Goal: Information Seeking & Learning: Learn about a topic

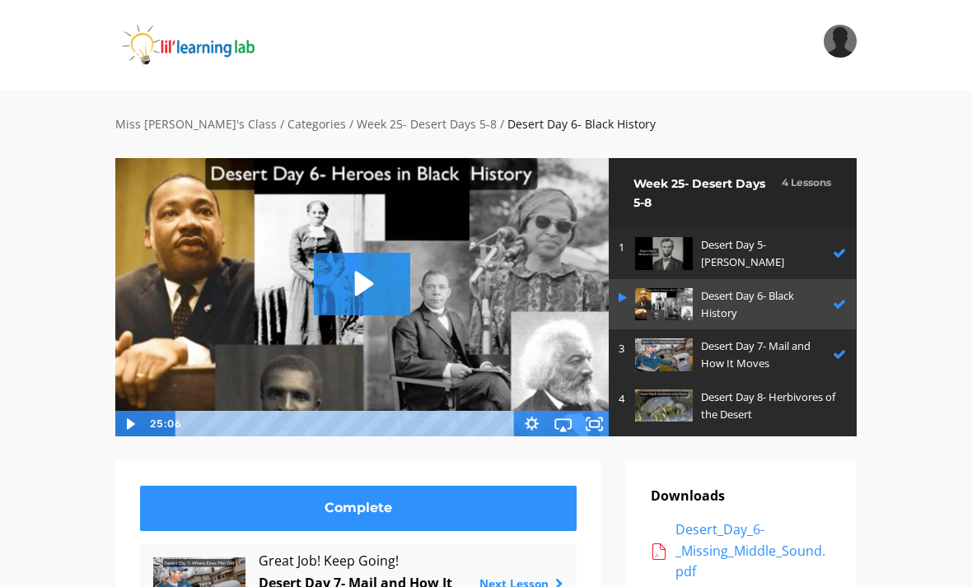
click at [676, 405] on img at bounding box center [664, 406] width 58 height 32
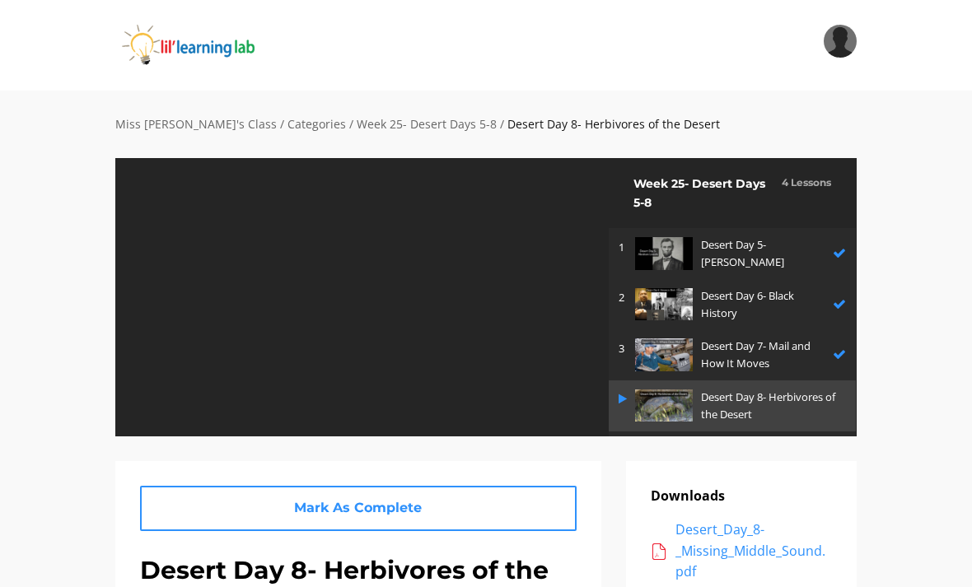
scroll to position [35, 0]
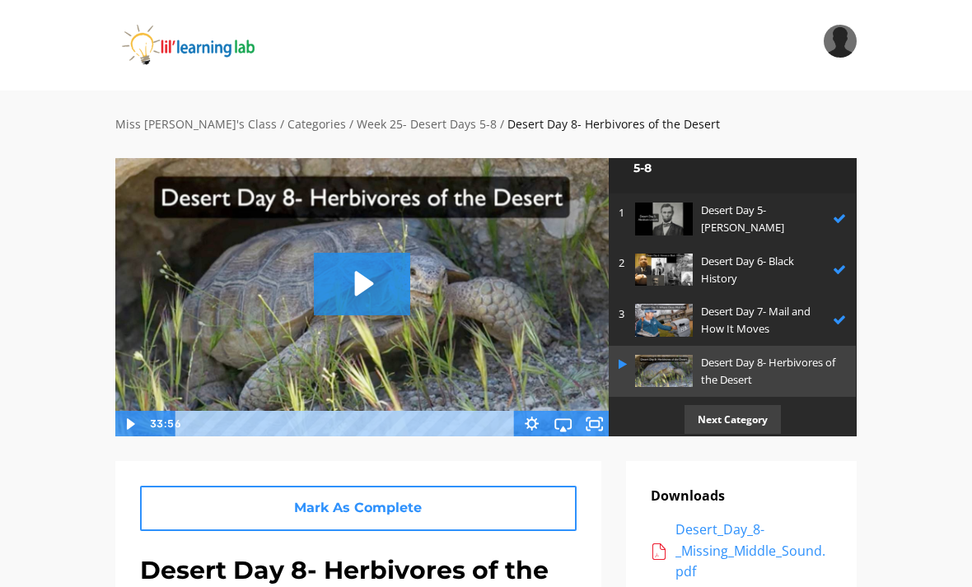
click at [350, 287] on icon "Play Video: sites/2147505858/video/54syTMOkSnmkgEkNgrSW_Desert_Day_8-_Herbivore…" at bounding box center [362, 284] width 96 height 62
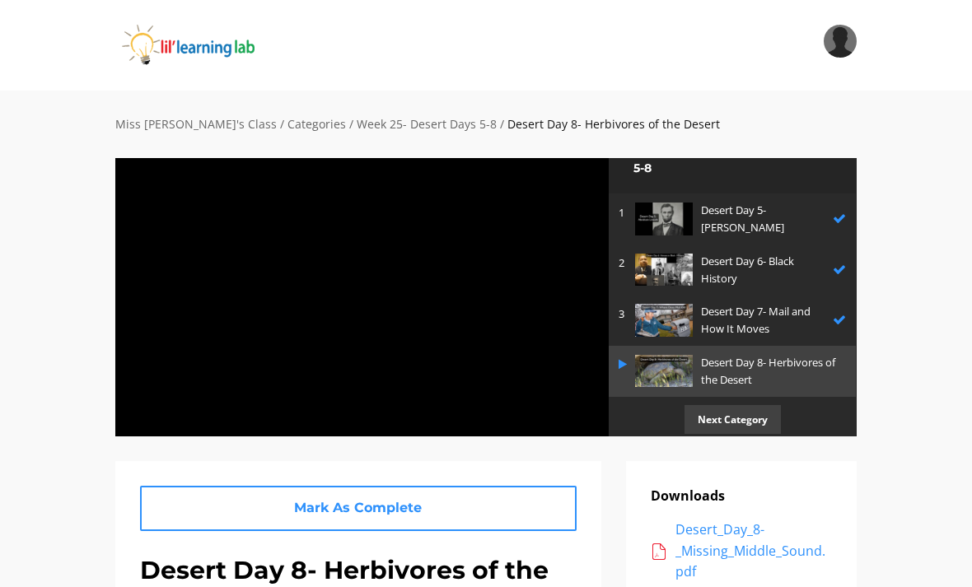
click at [482, 347] on div at bounding box center [362, 296] width 495 height 279
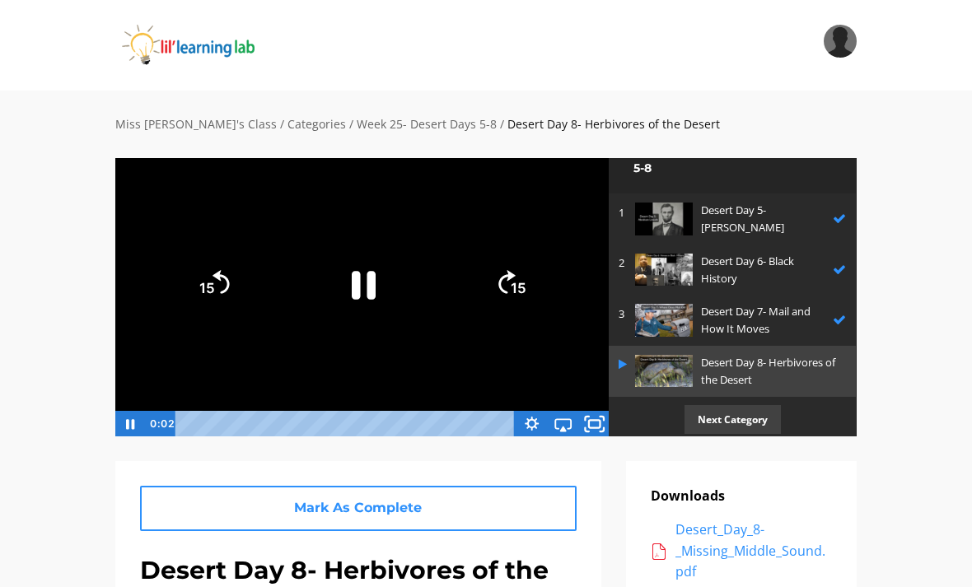
click at [591, 425] on icon "Fullscreen" at bounding box center [595, 423] width 38 height 31
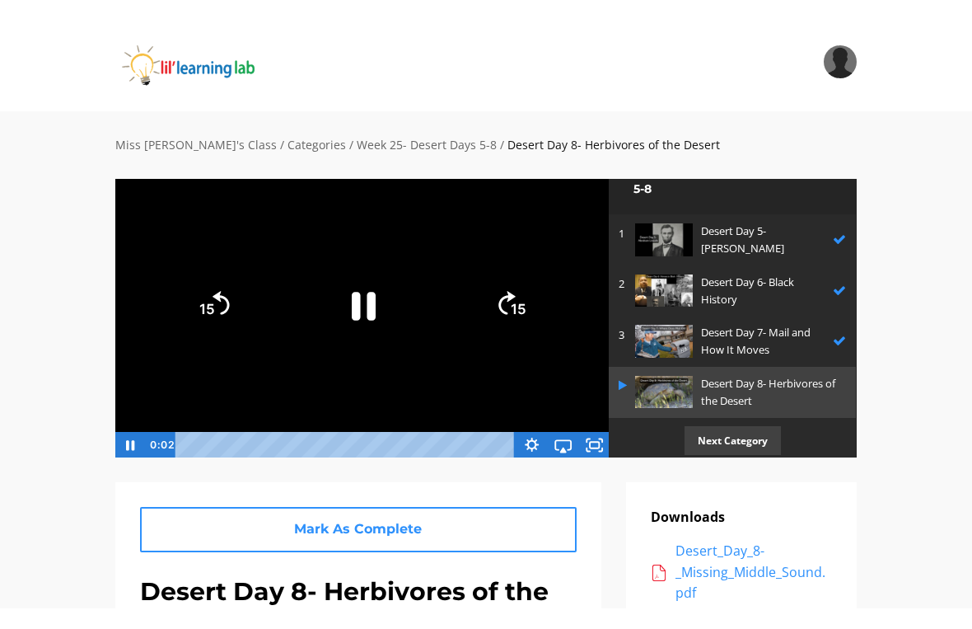
scroll to position [20, 0]
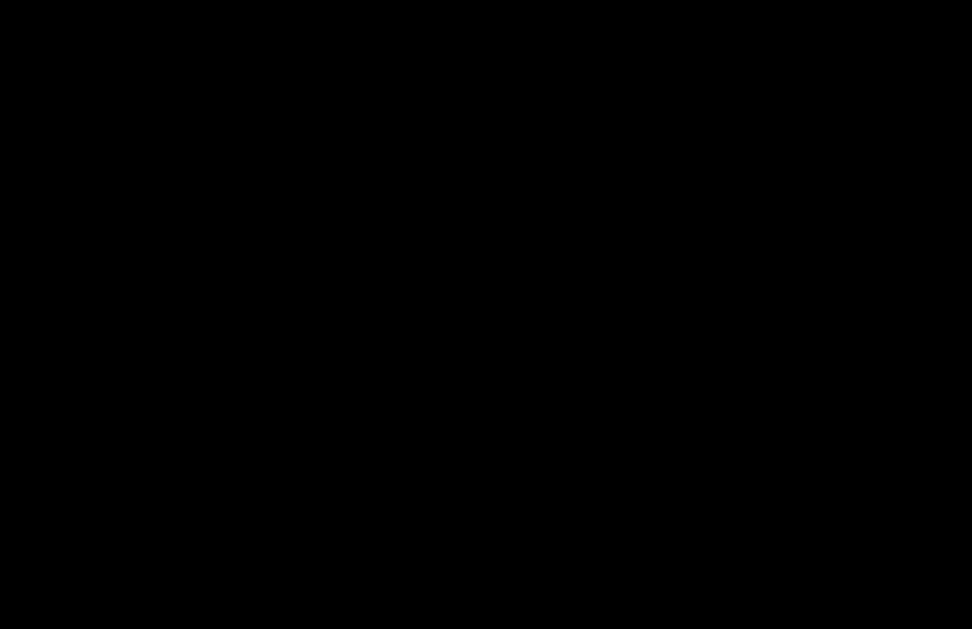
click at [374, 211] on div at bounding box center [486, 314] width 972 height 629
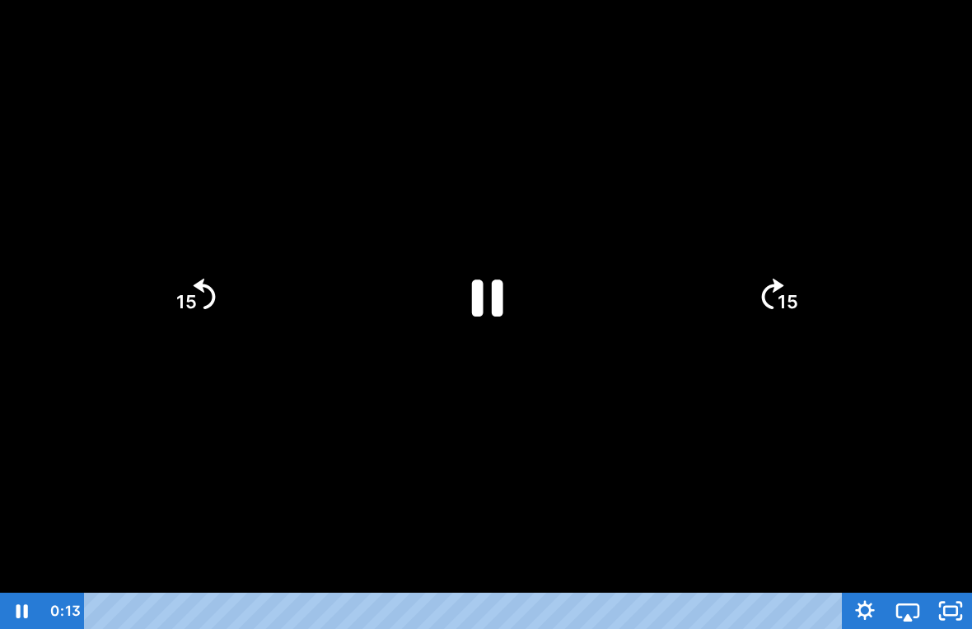
click at [505, 282] on icon "Pause" at bounding box center [486, 297] width 114 height 114
click at [208, 307] on icon "Skip back 15 seconds" at bounding box center [205, 293] width 22 height 30
click at [498, 293] on icon "Play Video" at bounding box center [486, 296] width 29 height 40
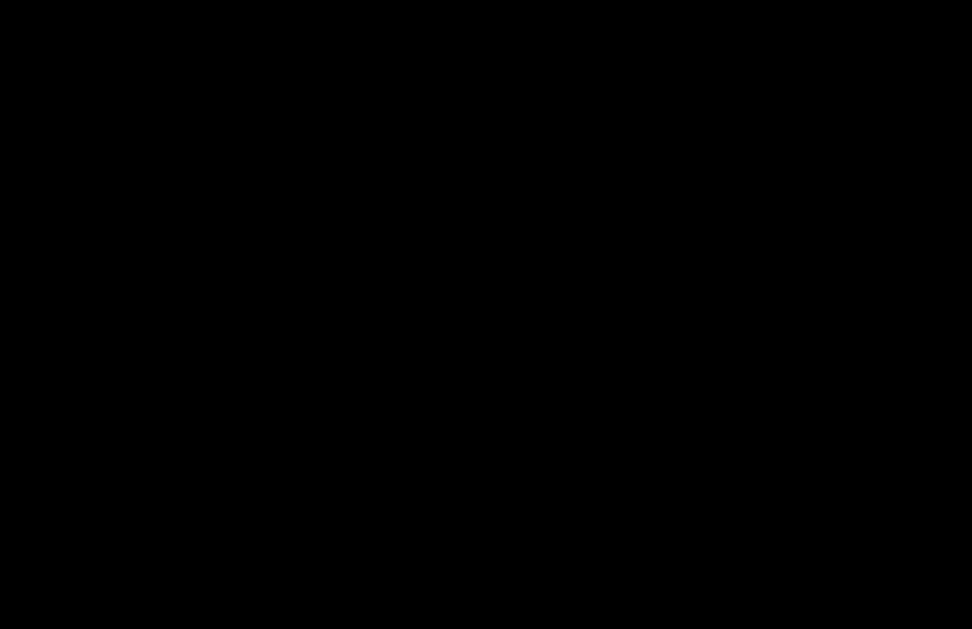
click at [460, 252] on div at bounding box center [486, 314] width 972 height 629
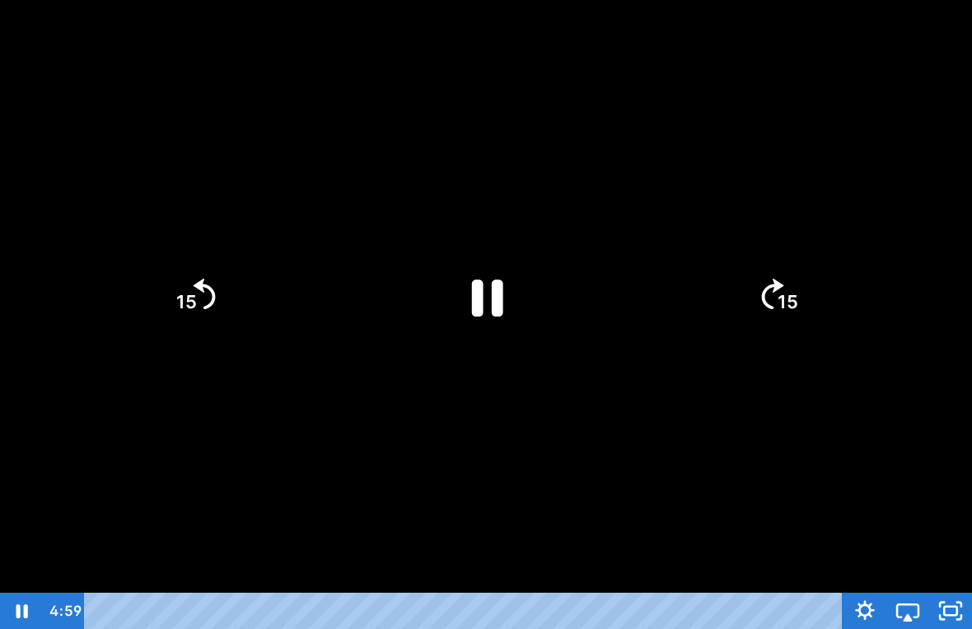
click at [470, 292] on icon "Pause" at bounding box center [486, 297] width 114 height 114
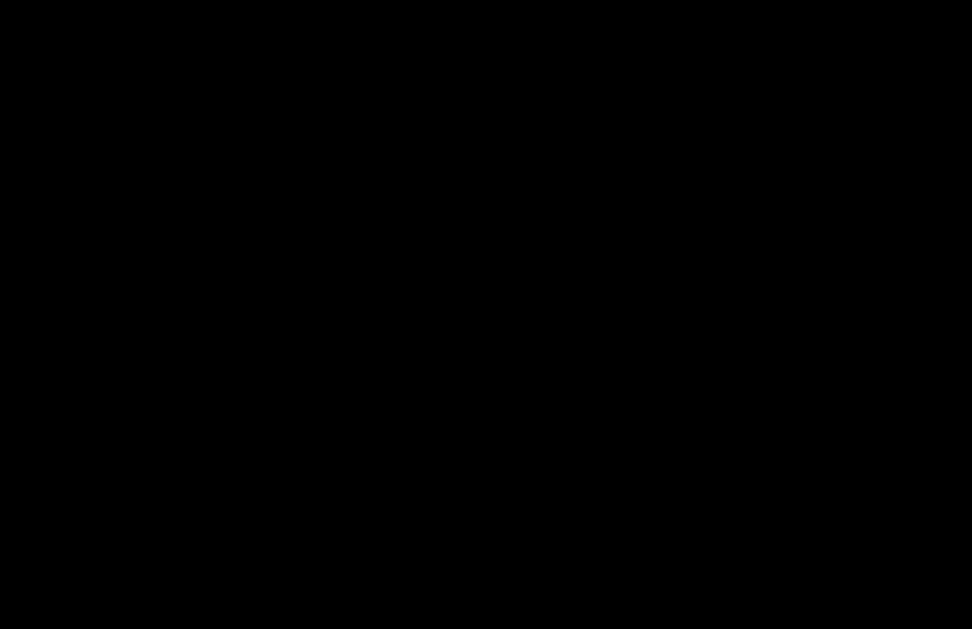
click at [582, 254] on div at bounding box center [486, 314] width 972 height 629
click at [488, 248] on div at bounding box center [486, 314] width 972 height 629
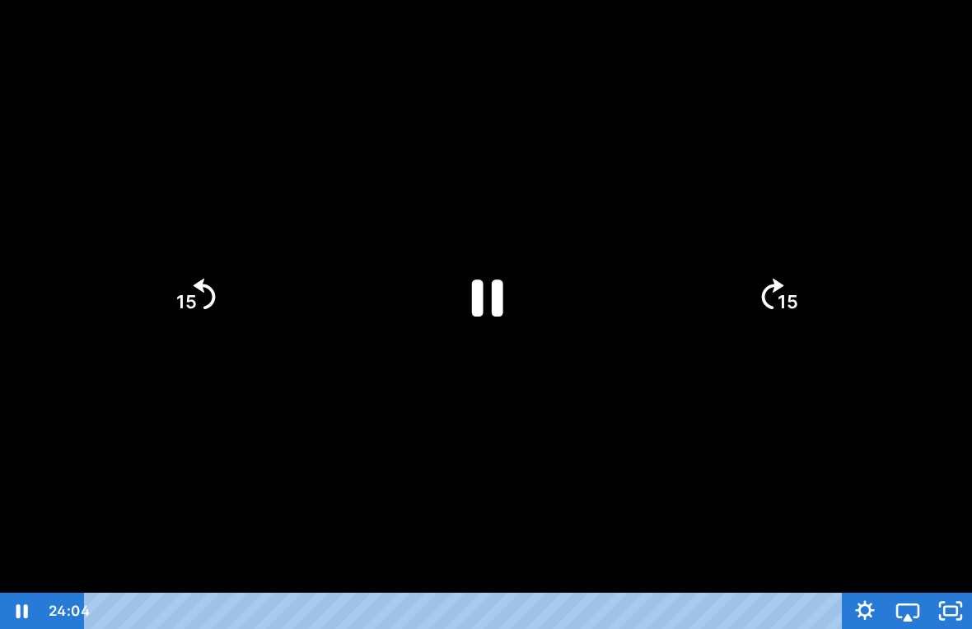
click at [451, 283] on icon "Pause" at bounding box center [486, 297] width 114 height 114
click at [599, 423] on div at bounding box center [486, 314] width 972 height 629
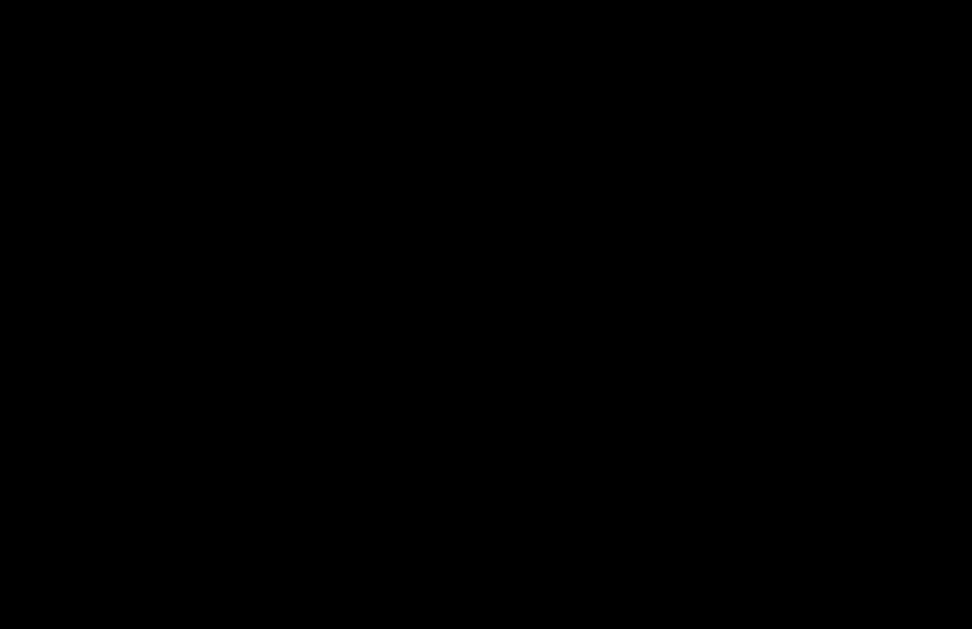
click at [259, 143] on div at bounding box center [486, 314] width 972 height 629
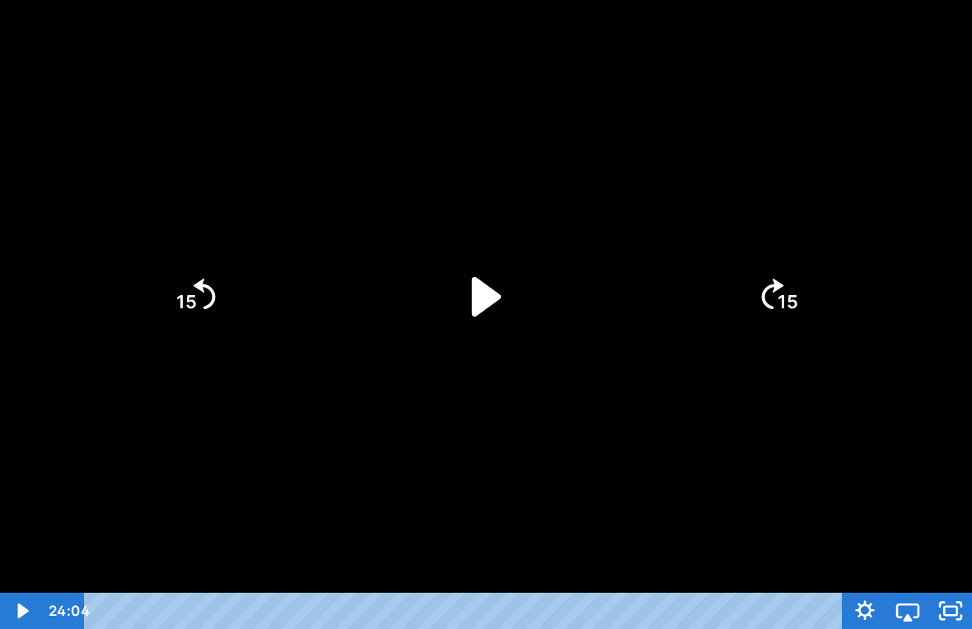
click at [522, 261] on icon "Play Video" at bounding box center [486, 297] width 114 height 114
click at [602, 380] on div at bounding box center [486, 314] width 972 height 629
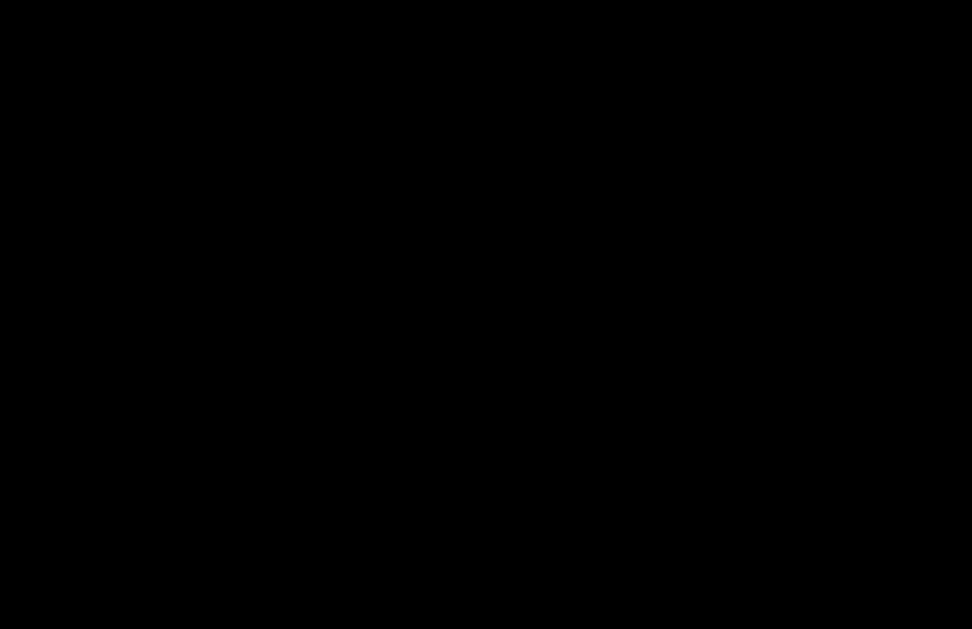
click at [476, 308] on div at bounding box center [486, 314] width 972 height 629
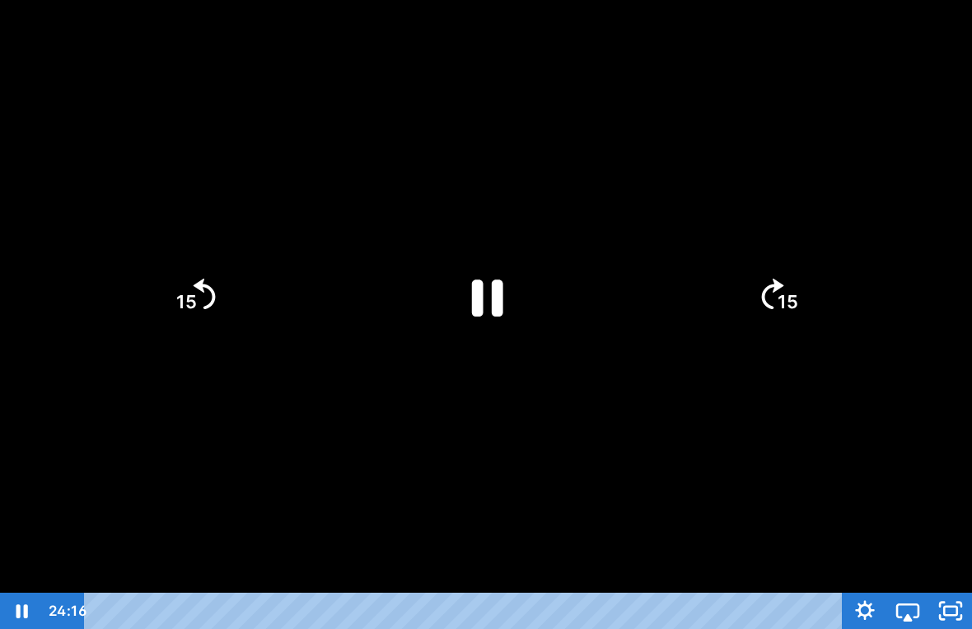
click at [486, 277] on icon "Pause" at bounding box center [486, 297] width 114 height 114
click at [591, 408] on div at bounding box center [486, 314] width 972 height 629
click at [487, 329] on icon "Play Video" at bounding box center [486, 297] width 114 height 114
click at [586, 399] on div at bounding box center [486, 314] width 972 height 629
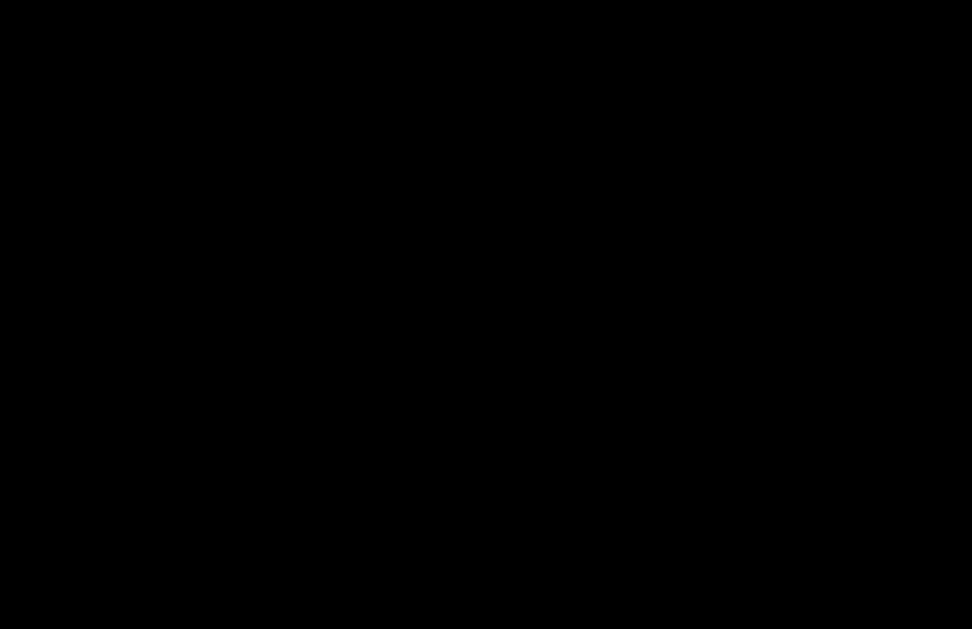
click at [549, 297] on div at bounding box center [486, 314] width 972 height 629
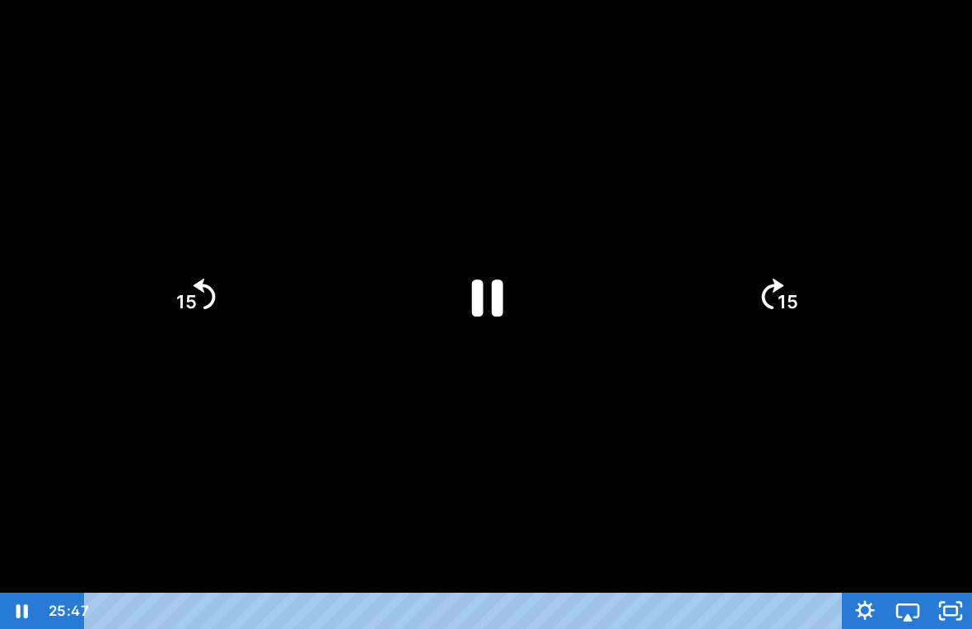
click at [542, 276] on icon "Pause" at bounding box center [486, 297] width 114 height 114
click at [477, 276] on icon "Play Video" at bounding box center [487, 296] width 128 height 128
click at [214, 271] on icon "15" at bounding box center [194, 295] width 89 height 89
click at [188, 298] on tspan "15" at bounding box center [185, 302] width 23 height 25
click at [194, 276] on icon "15" at bounding box center [194, 295] width 79 height 79
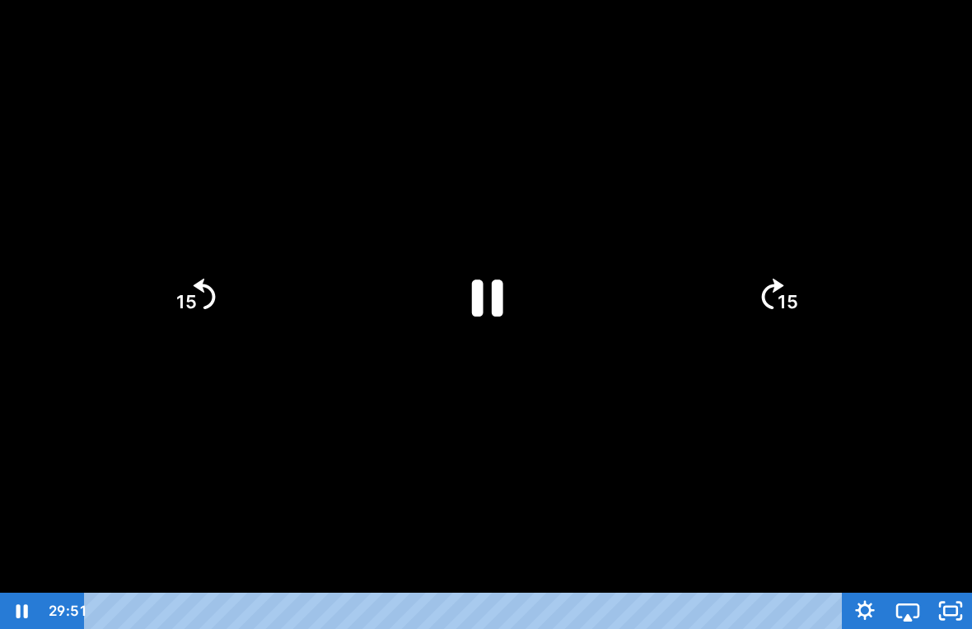
click at [194, 276] on icon "15" at bounding box center [194, 295] width 79 height 79
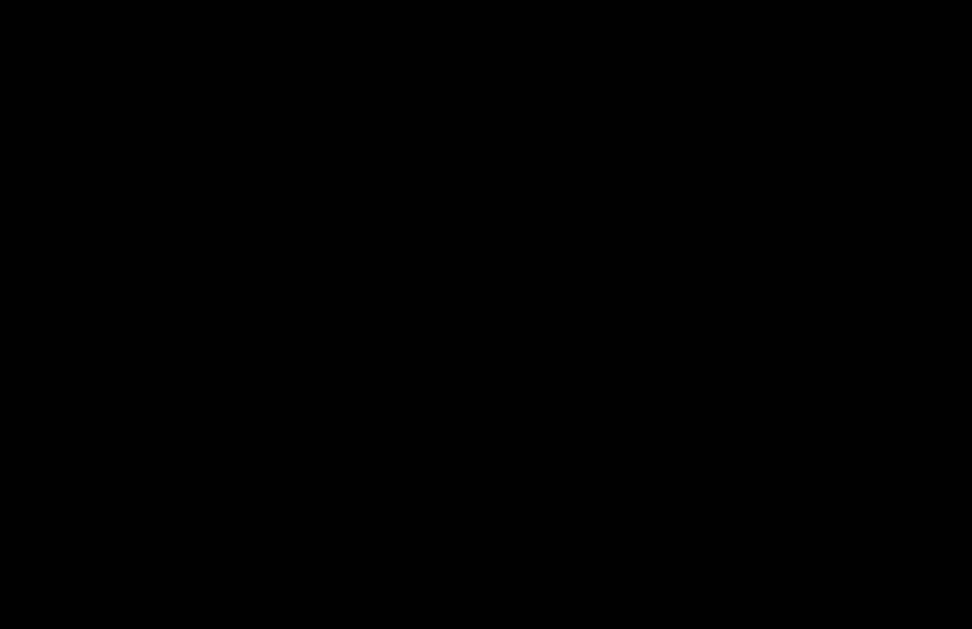
click at [745, 507] on div at bounding box center [486, 314] width 972 height 629
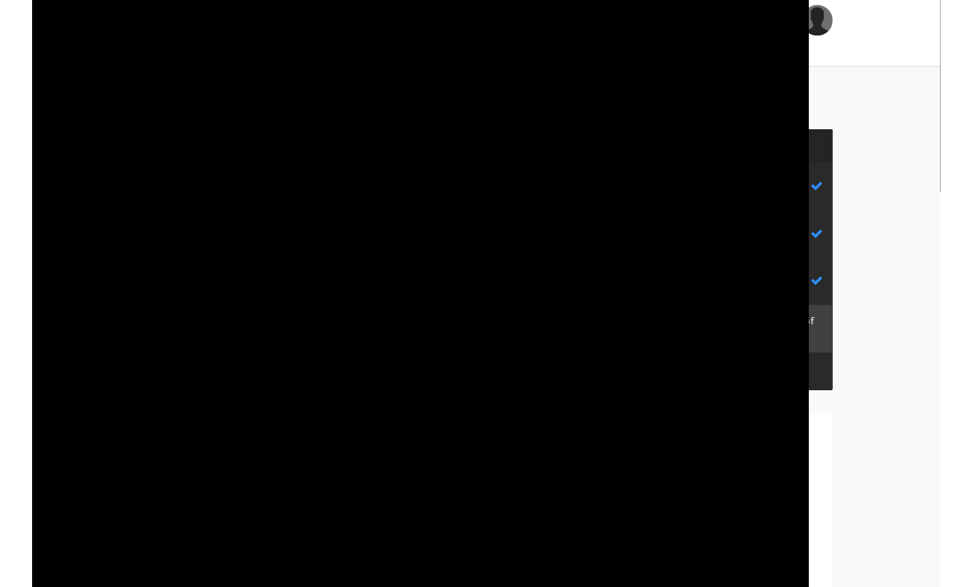
scroll to position [0, 0]
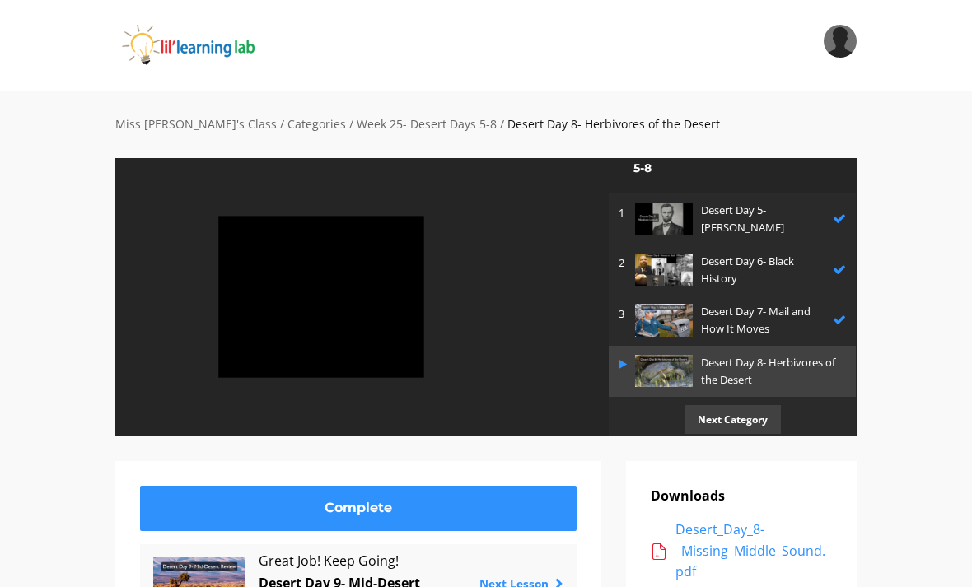
click at [381, 287] on div at bounding box center [280, 298] width 287 height 162
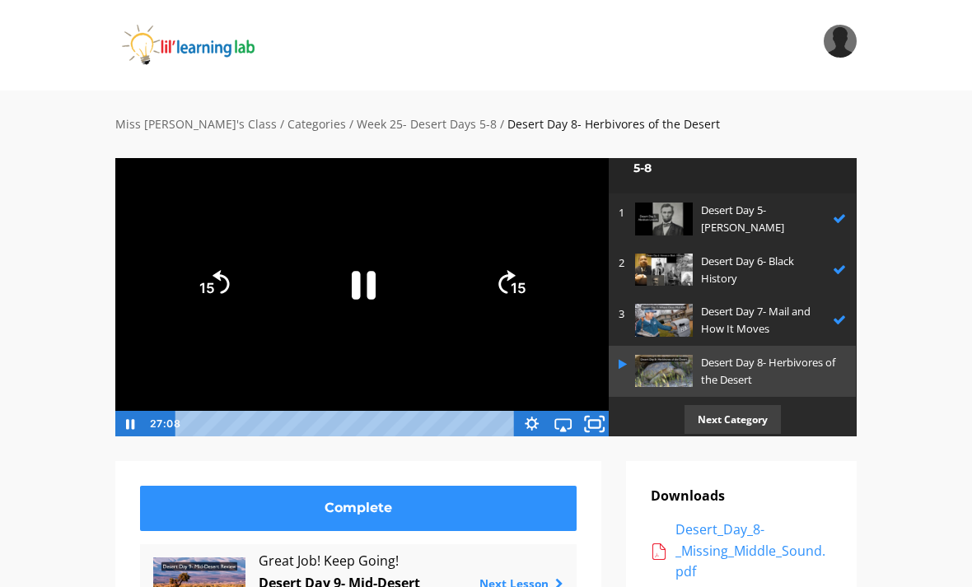
click at [600, 428] on rect "Fullscreen" at bounding box center [595, 423] width 12 height 7
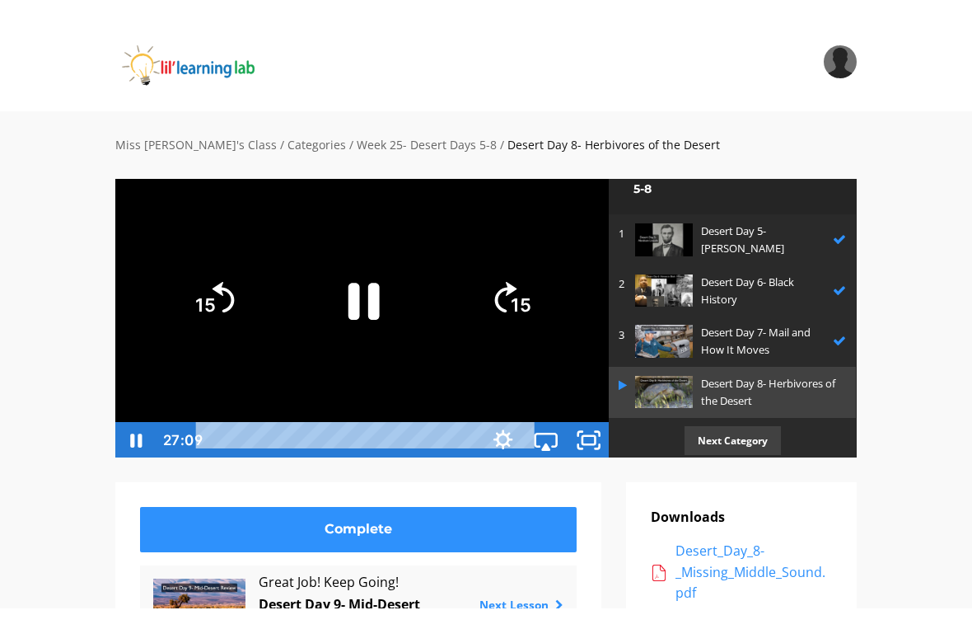
scroll to position [20, 0]
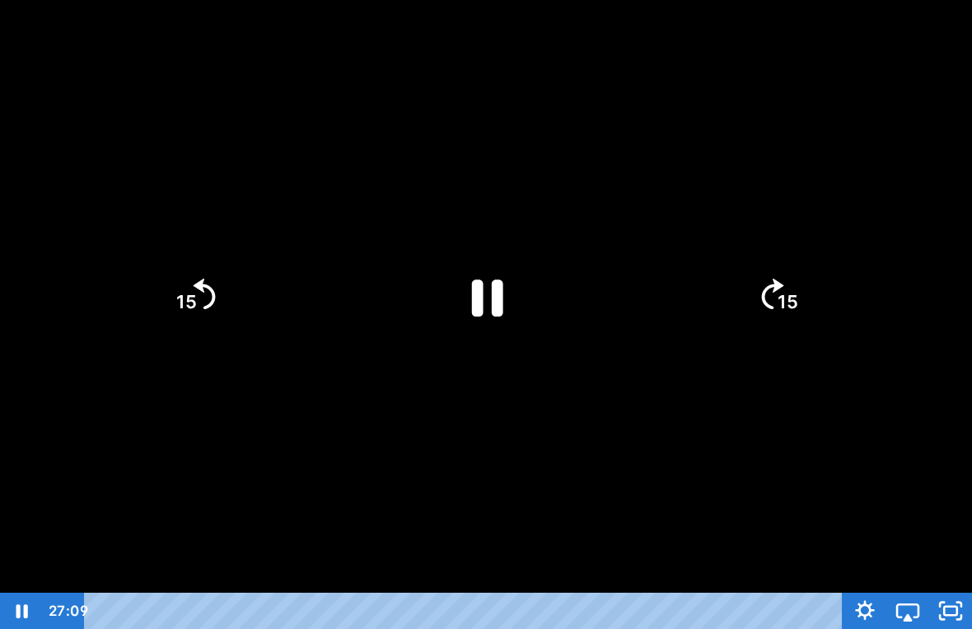
click at [221, 264] on icon "15" at bounding box center [194, 295] width 79 height 79
click at [206, 276] on icon "15" at bounding box center [194, 295] width 79 height 79
click at [471, 279] on icon "Pause" at bounding box center [486, 297] width 114 height 114
click at [516, 271] on icon "Play Video" at bounding box center [486, 297] width 114 height 114
click at [607, 401] on div at bounding box center [486, 314] width 972 height 629
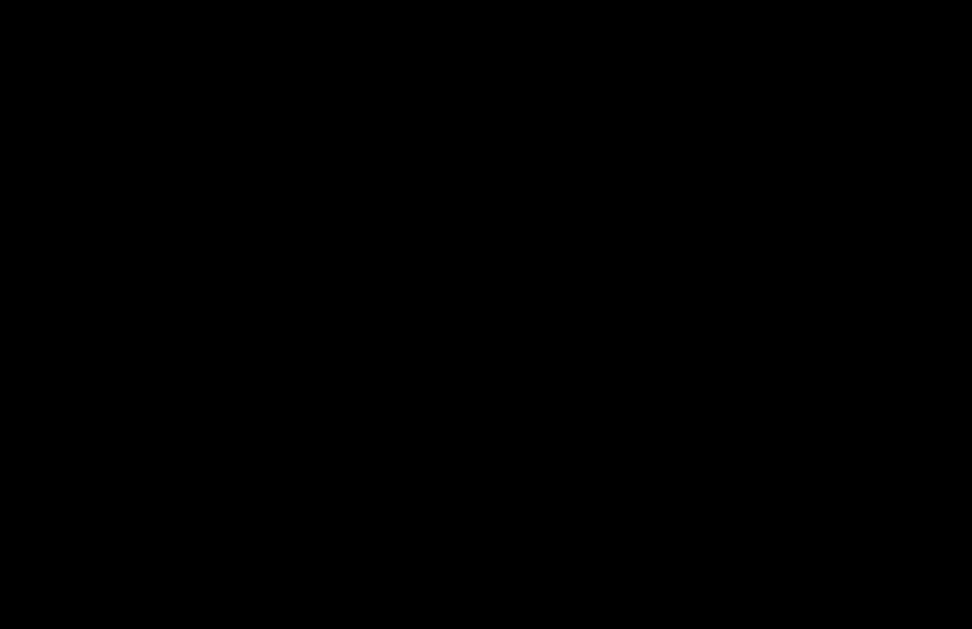
click at [402, 367] on div at bounding box center [486, 314] width 972 height 629
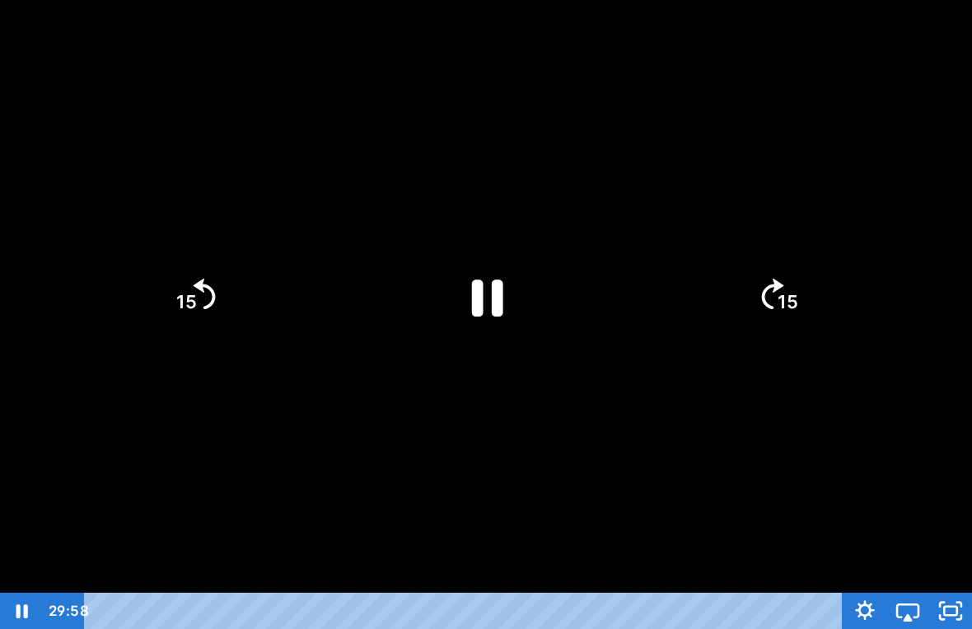
click at [465, 305] on icon "Pause" at bounding box center [486, 297] width 114 height 114
click at [49, 587] on html "Search My Library Settings Logout Miss Anna's Class / Categories / Week 25- Des…" at bounding box center [486, 294] width 972 height 629
click at [680, 367] on div at bounding box center [486, 314] width 972 height 629
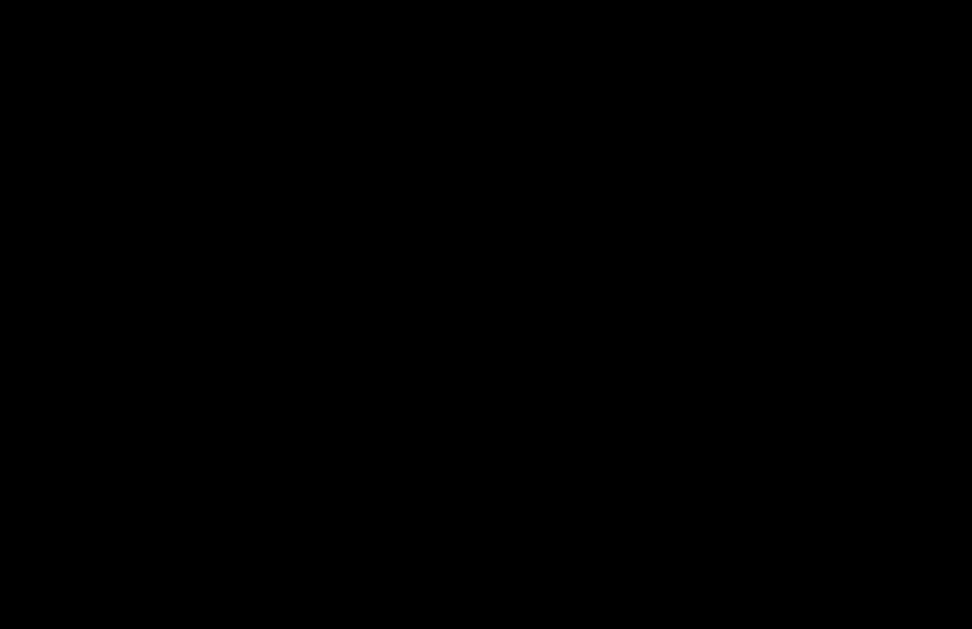
click at [451, 256] on div at bounding box center [486, 314] width 972 height 629
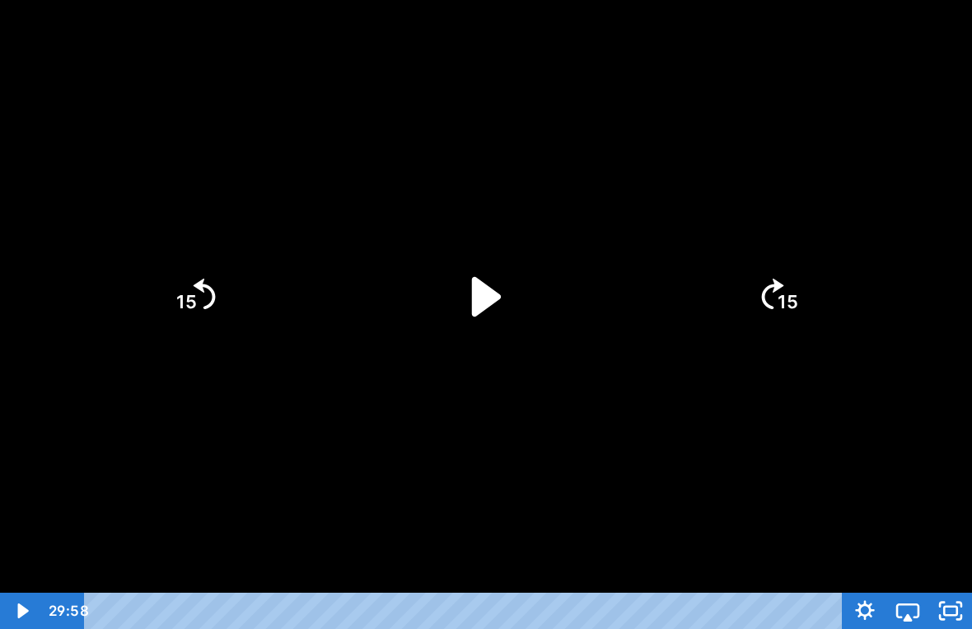
click at [473, 274] on icon "Play Video" at bounding box center [486, 297] width 114 height 114
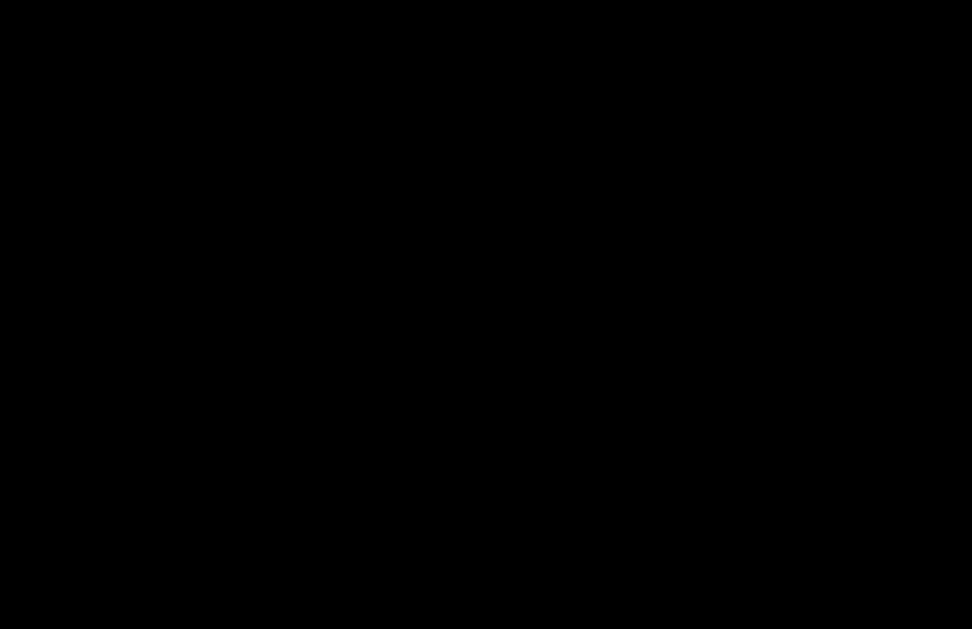
click at [423, 363] on div at bounding box center [486, 314] width 972 height 629
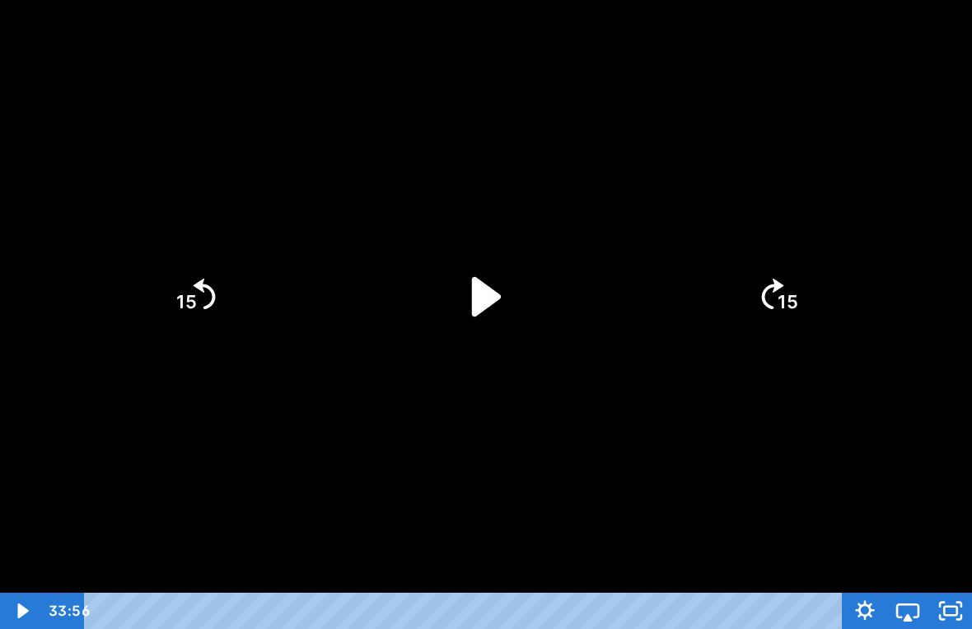
click at [233, 264] on icon "15" at bounding box center [194, 295] width 79 height 79
click at [188, 278] on icon "15" at bounding box center [194, 295] width 79 height 79
click at [162, 296] on icon "15" at bounding box center [194, 295] width 79 height 79
click at [458, 290] on icon "Pause" at bounding box center [486, 297] width 114 height 114
click at [516, 292] on icon "Play Video" at bounding box center [486, 297] width 114 height 114
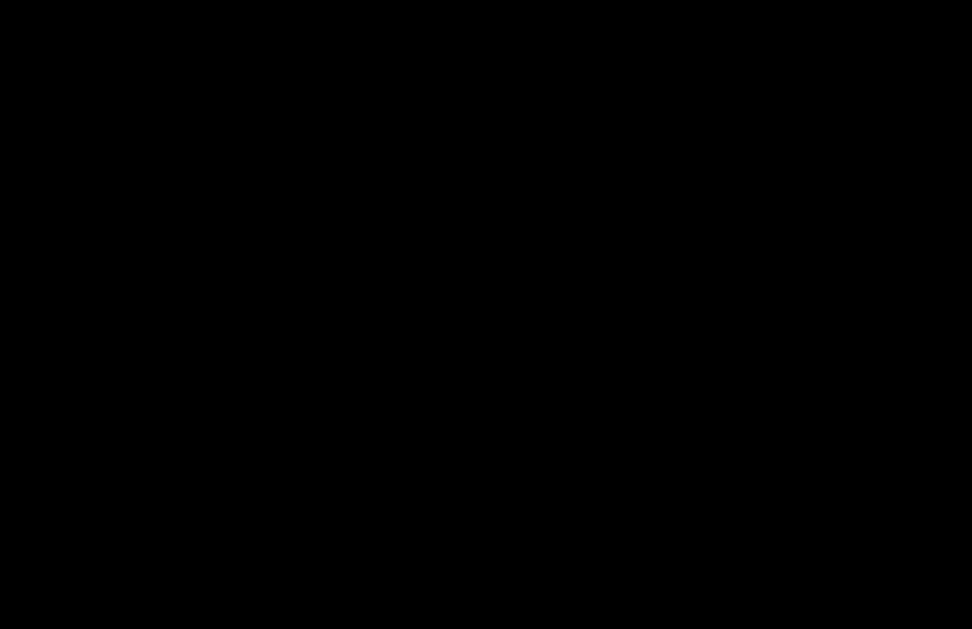
click at [834, 295] on div at bounding box center [486, 314] width 972 height 629
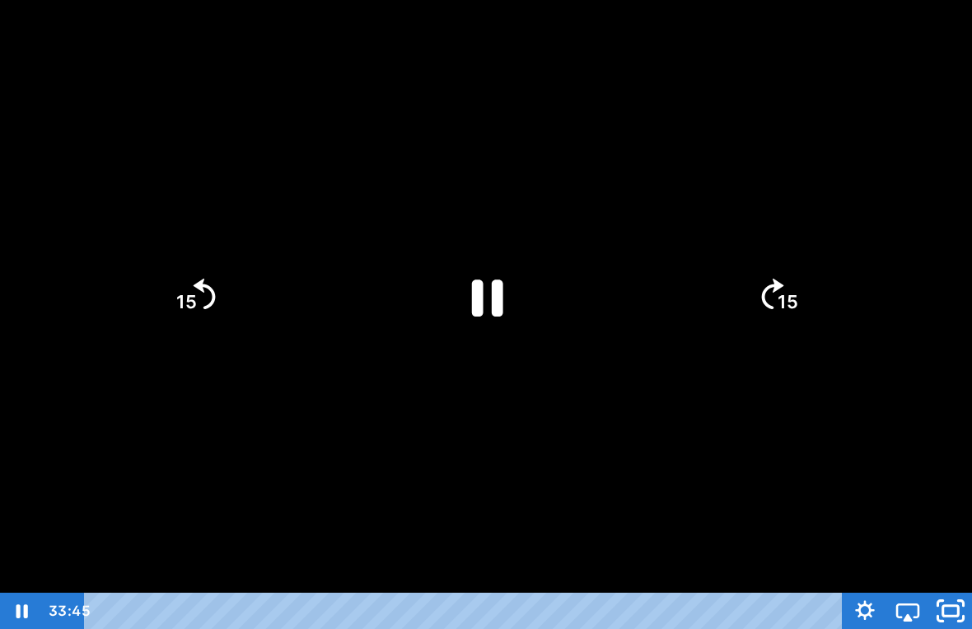
click at [963, 587] on icon "Unfullscreen" at bounding box center [960, 603] width 5 height 5
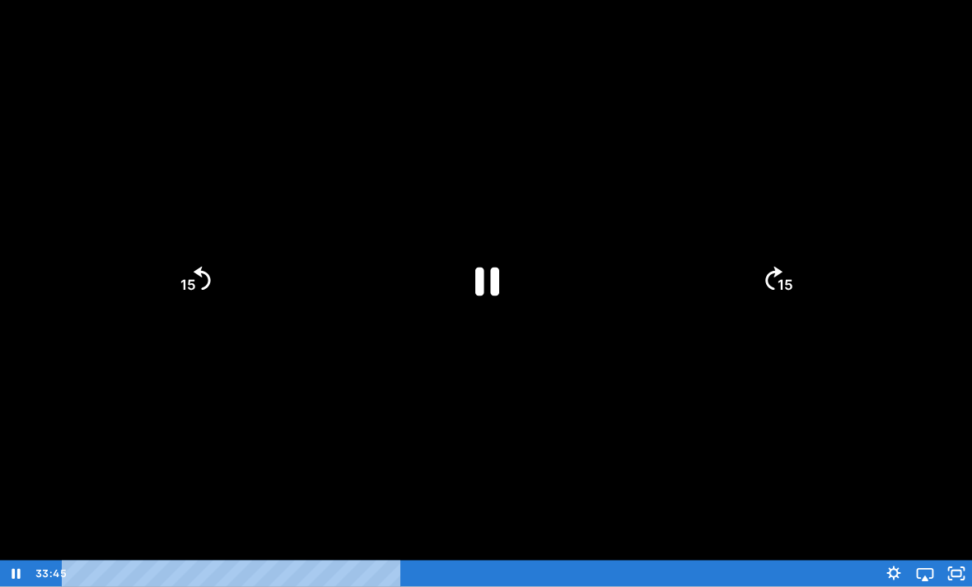
scroll to position [77, 0]
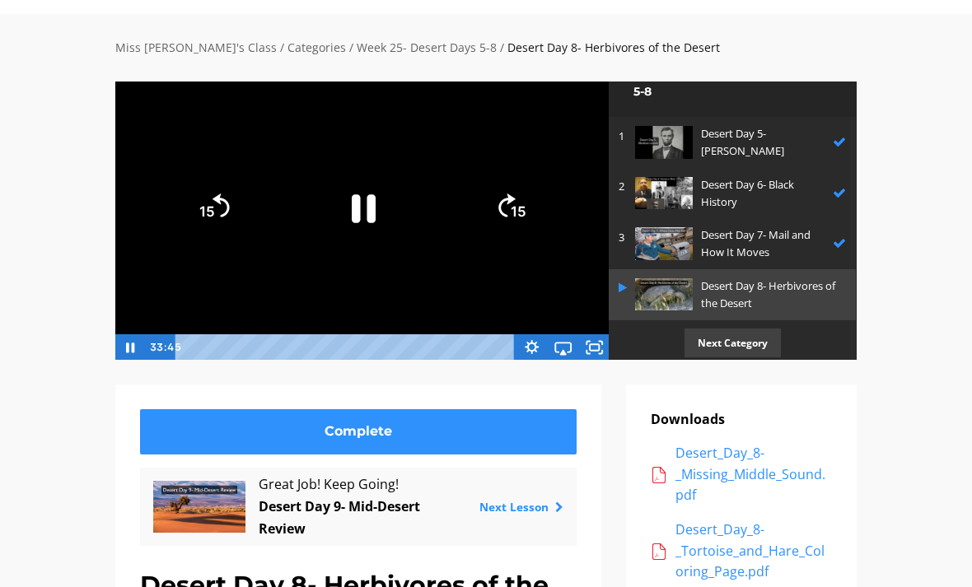
click at [703, 456] on div "Desert_Day_8-_Missing_Middle_Sound.pdf" at bounding box center [753, 474] width 157 height 63
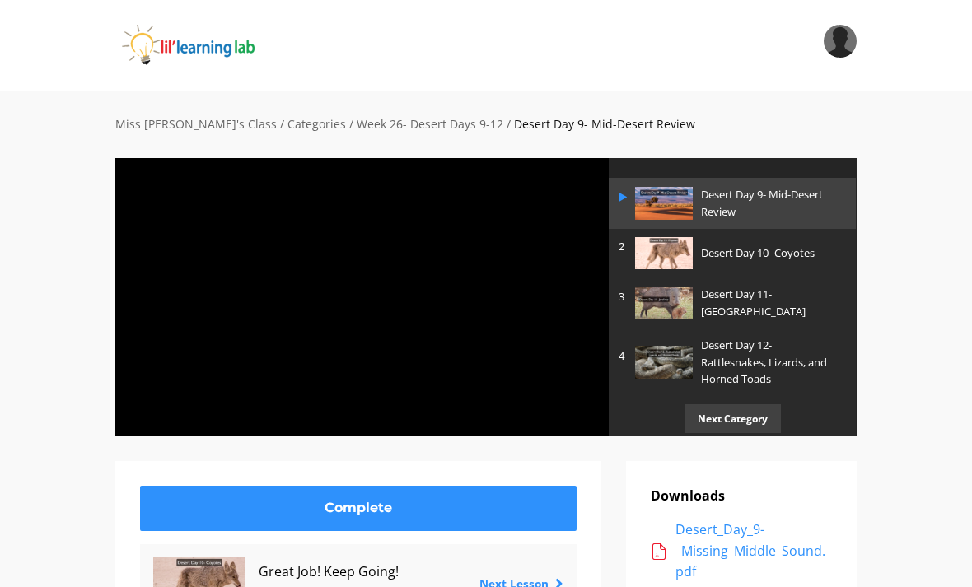
click at [708, 254] on p "Desert Day 10- Coyotes" at bounding box center [769, 253] width 137 height 17
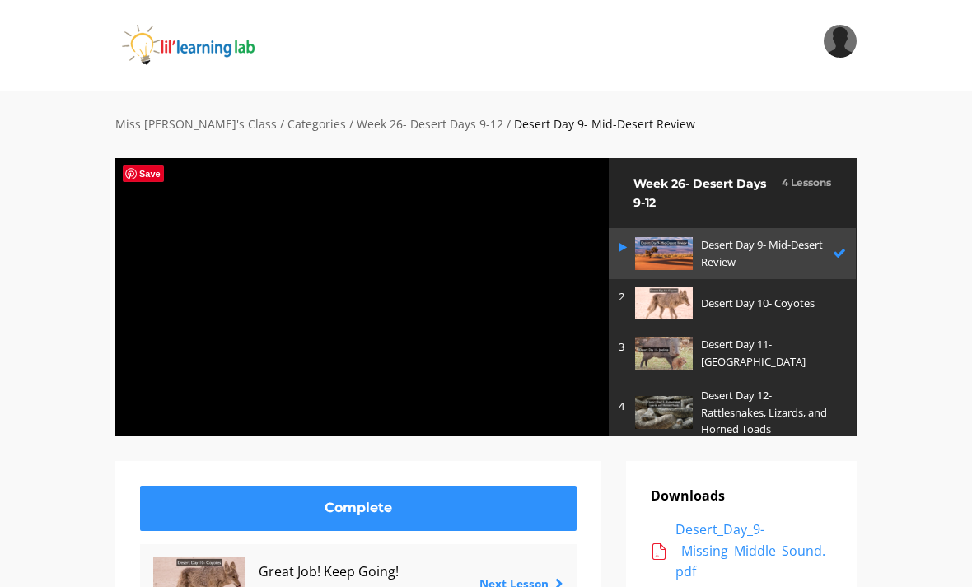
click at [678, 302] on img at bounding box center [664, 303] width 58 height 32
click at [748, 306] on p "Desert Day 10- Coyotes" at bounding box center [769, 303] width 137 height 17
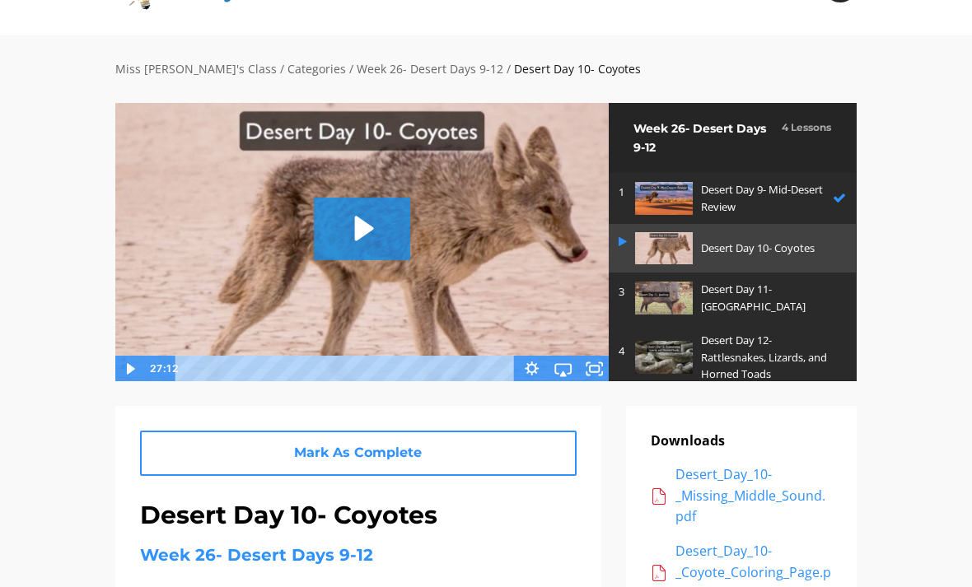
scroll to position [55, 0]
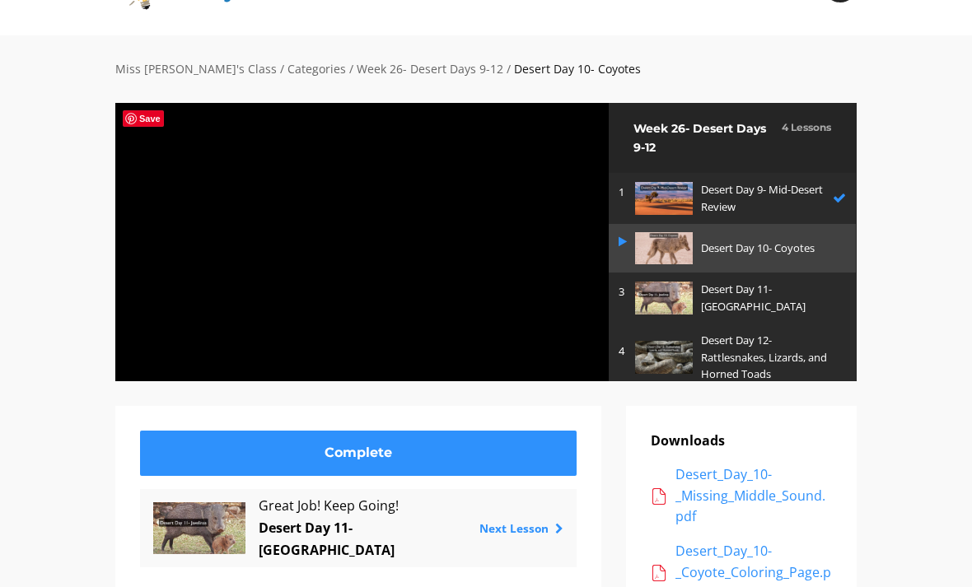
click at [734, 299] on p "Desert Day 11- [GEOGRAPHIC_DATA]" at bounding box center [769, 298] width 137 height 35
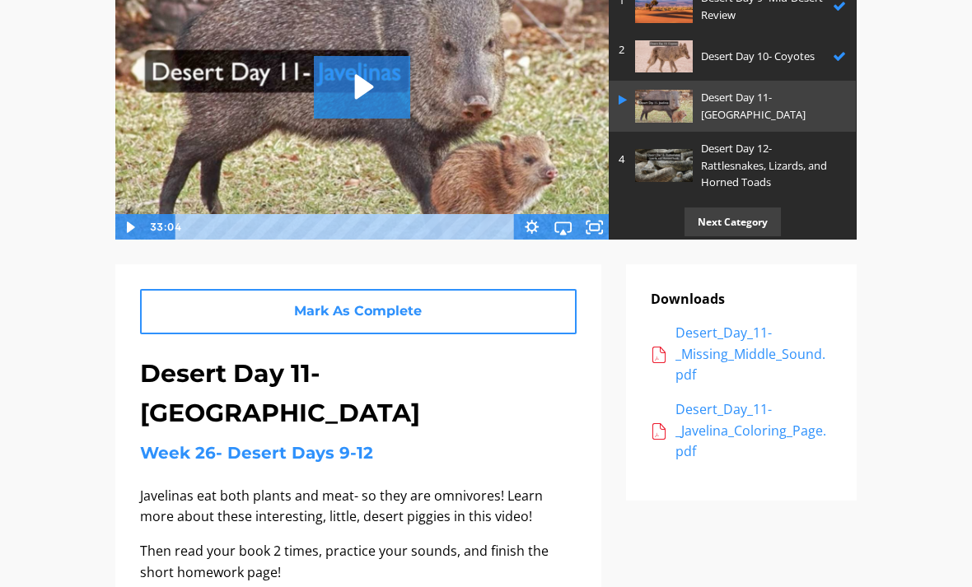
scroll to position [197, 0]
click at [363, 64] on icon "Play Video: sites/2147505858/video/1EAKjZQdSTur1ZIt0soS_Desert_Day_11-_Javelina…" at bounding box center [362, 87] width 96 height 62
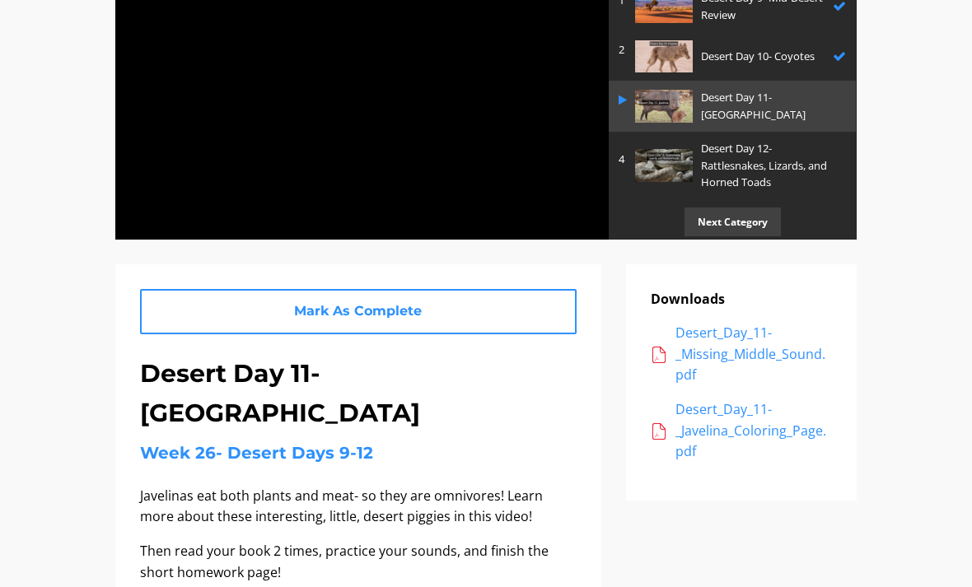
click at [558, 182] on div at bounding box center [362, 99] width 495 height 279
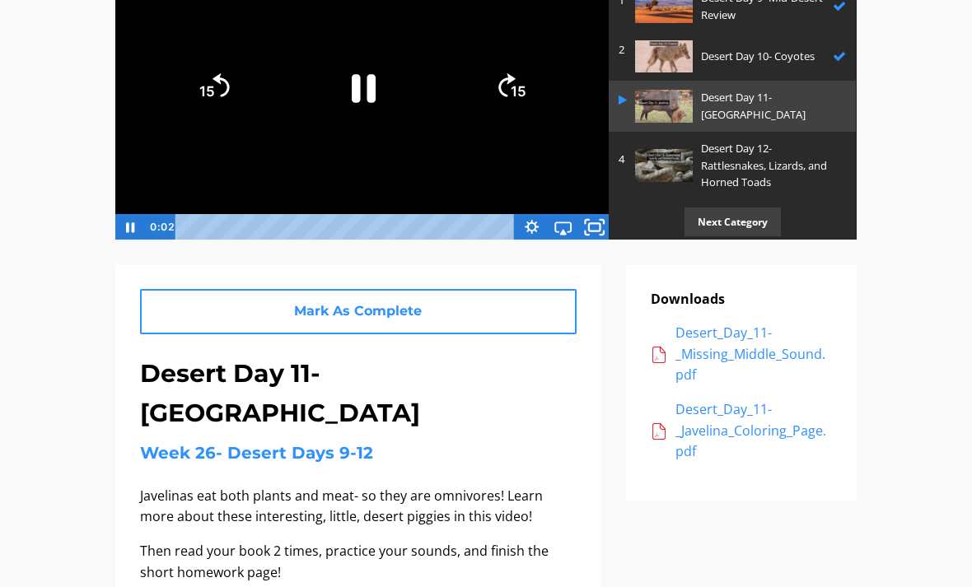
click at [594, 217] on icon "Fullscreen" at bounding box center [595, 226] width 38 height 31
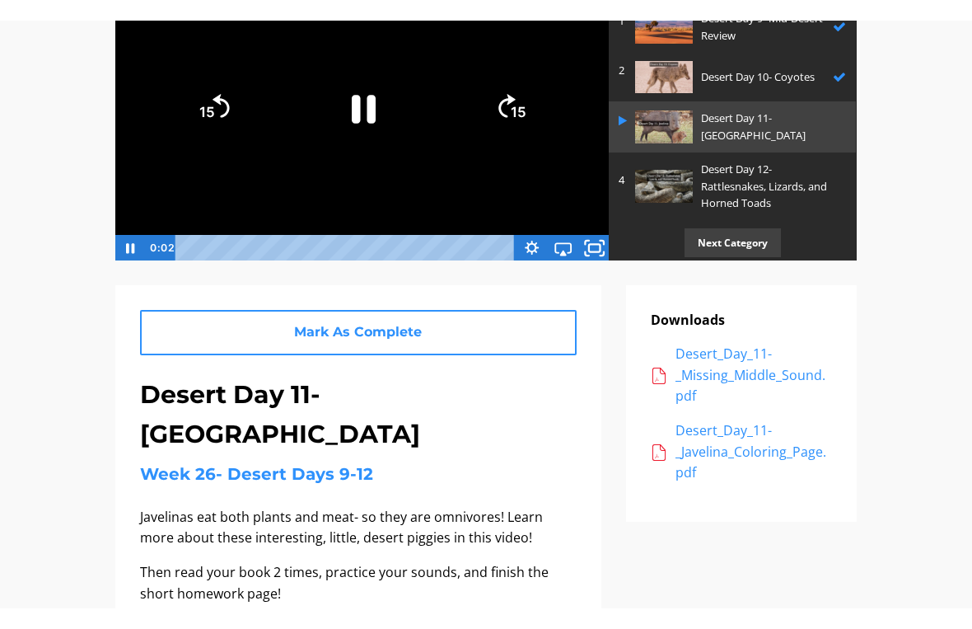
scroll to position [20, 0]
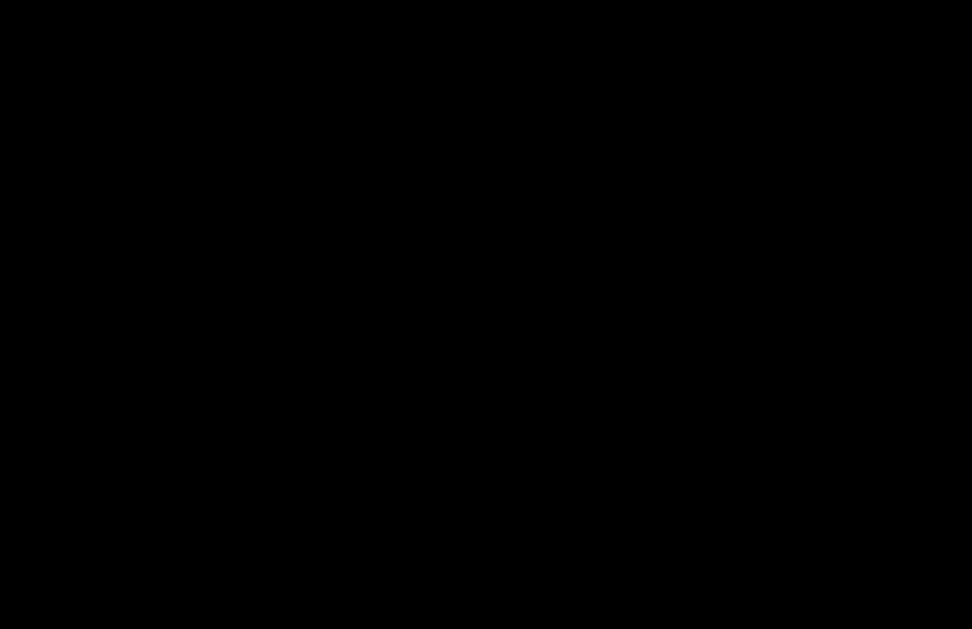
click at [470, 362] on div at bounding box center [486, 314] width 972 height 629
click at [131, 511] on div at bounding box center [486, 314] width 972 height 629
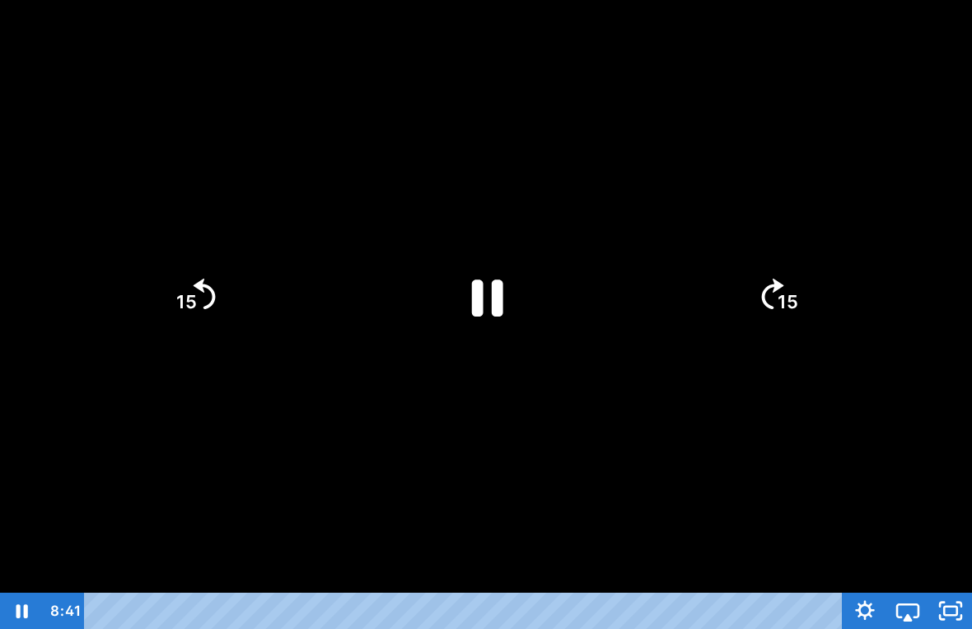
click at [694, 357] on div at bounding box center [486, 314] width 972 height 629
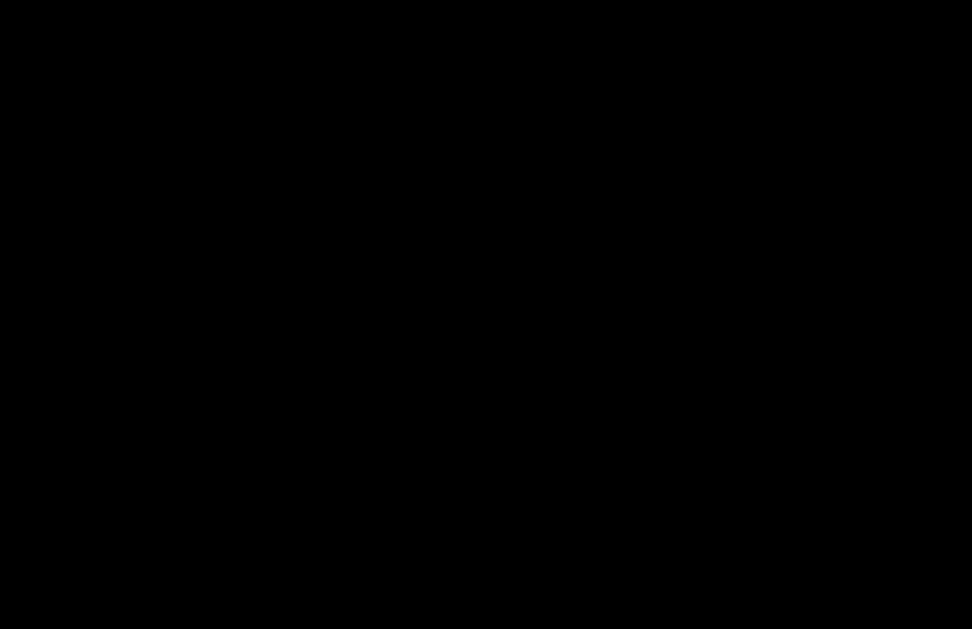
click at [777, 354] on div at bounding box center [486, 314] width 972 height 629
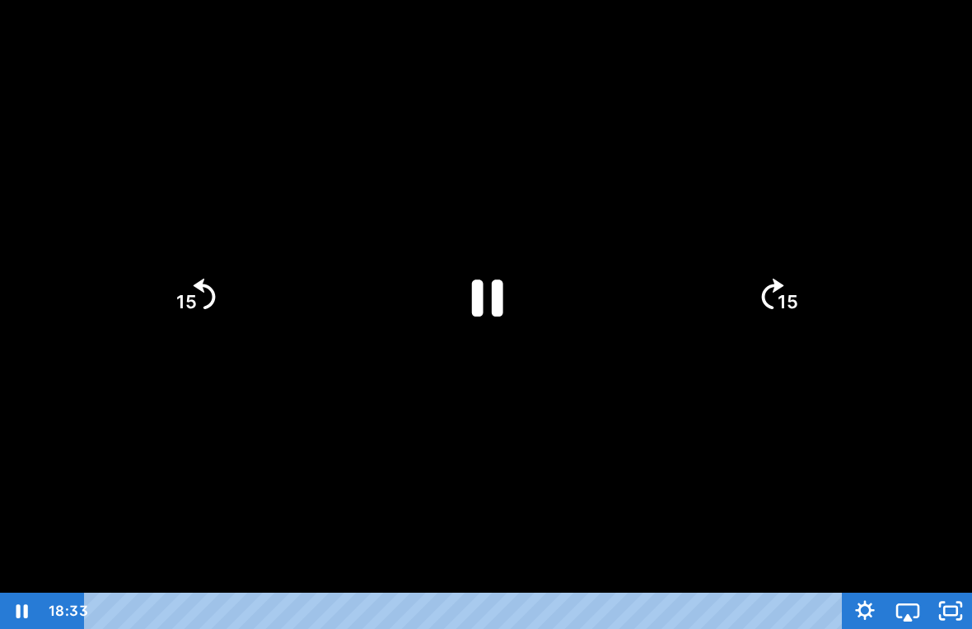
click at [783, 422] on div at bounding box center [486, 314] width 972 height 629
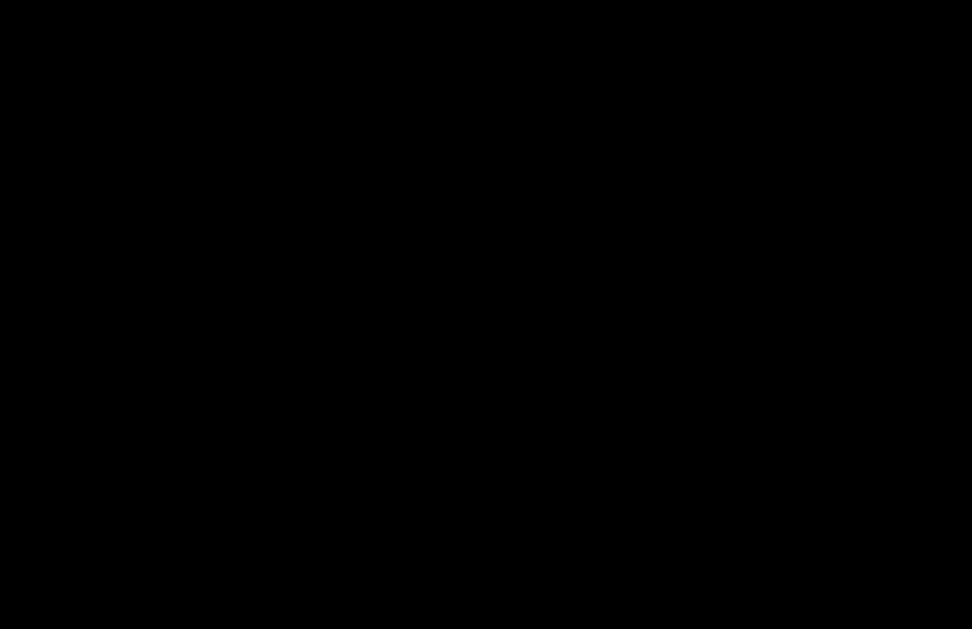
click at [531, 268] on div at bounding box center [486, 314] width 972 height 629
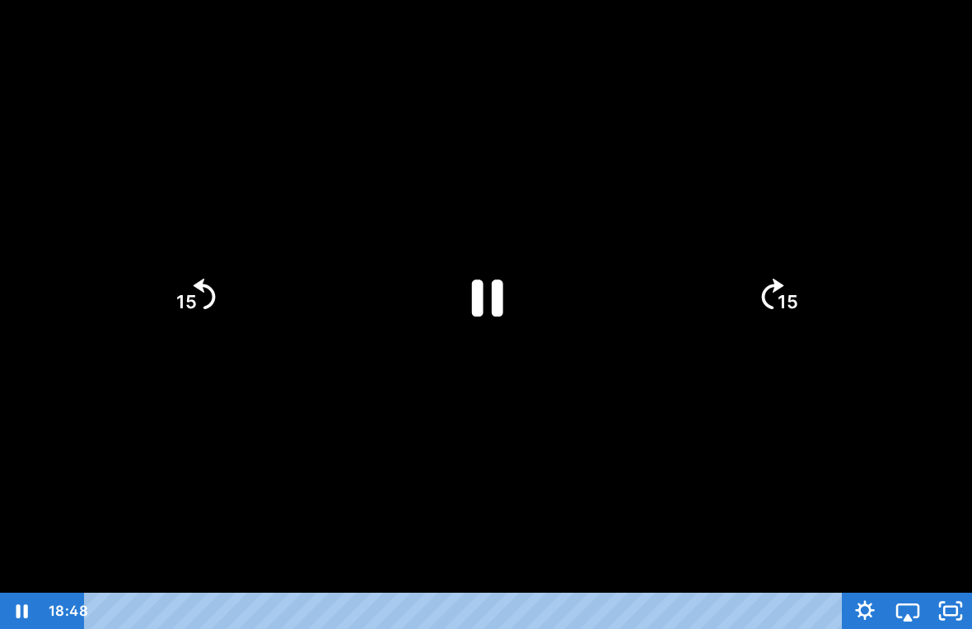
click at [506, 294] on icon "Pause" at bounding box center [486, 297] width 114 height 114
click at [600, 403] on div at bounding box center [486, 314] width 972 height 629
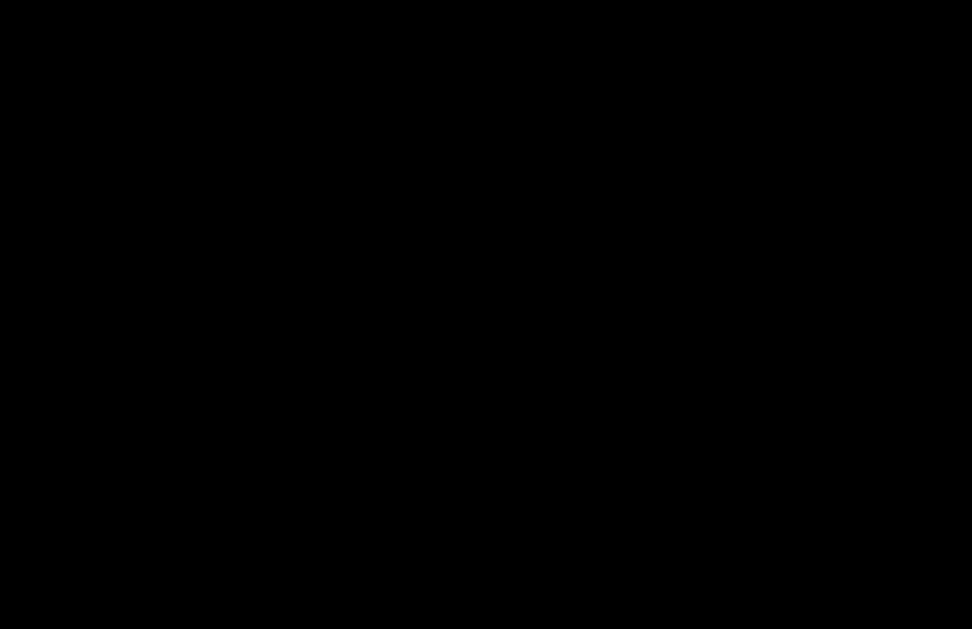
click at [516, 284] on div at bounding box center [486, 314] width 972 height 629
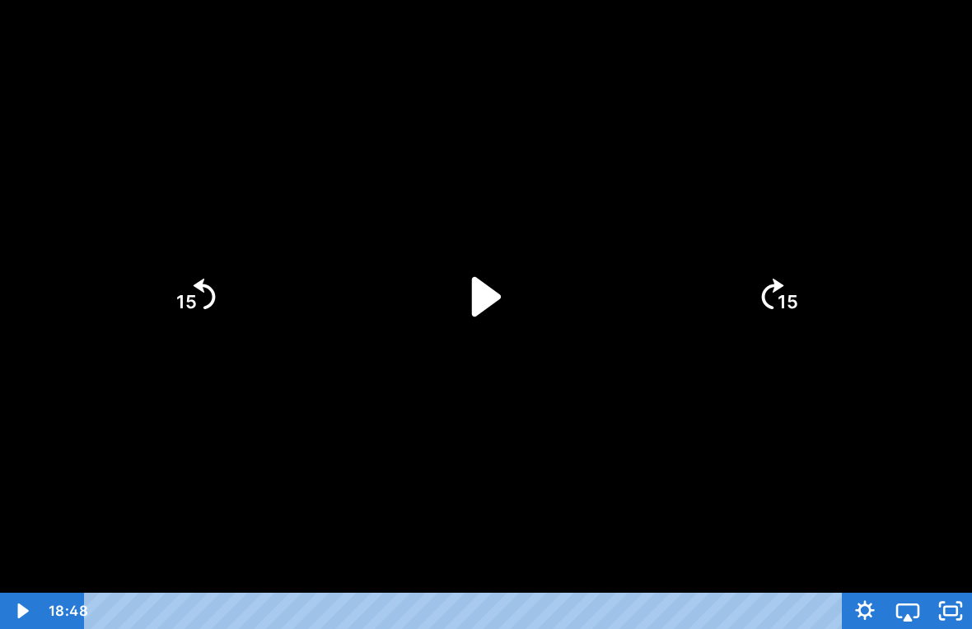
click at [506, 285] on icon "Play Video" at bounding box center [486, 297] width 114 height 114
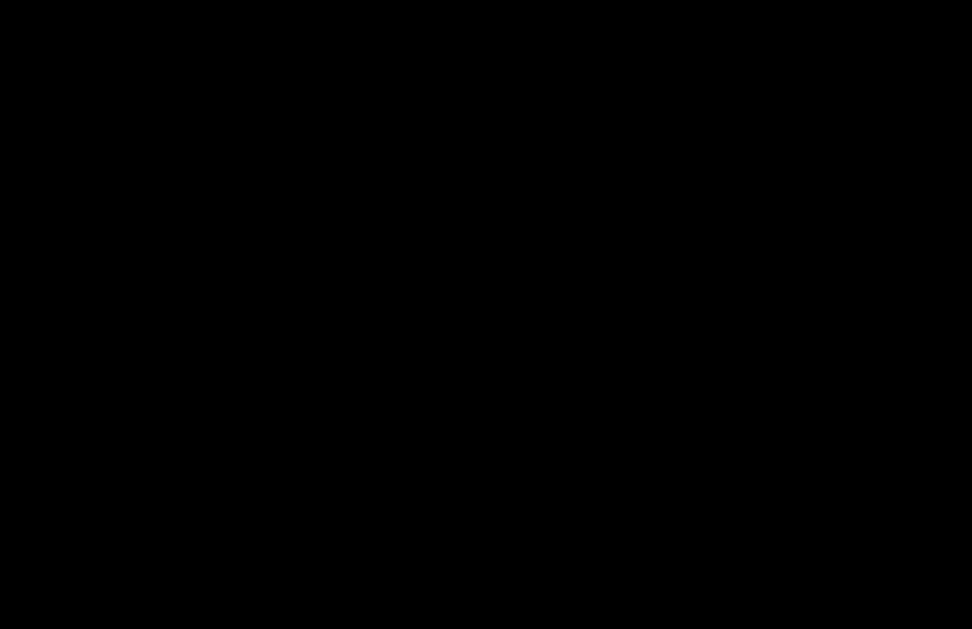
click at [625, 445] on div at bounding box center [486, 314] width 972 height 629
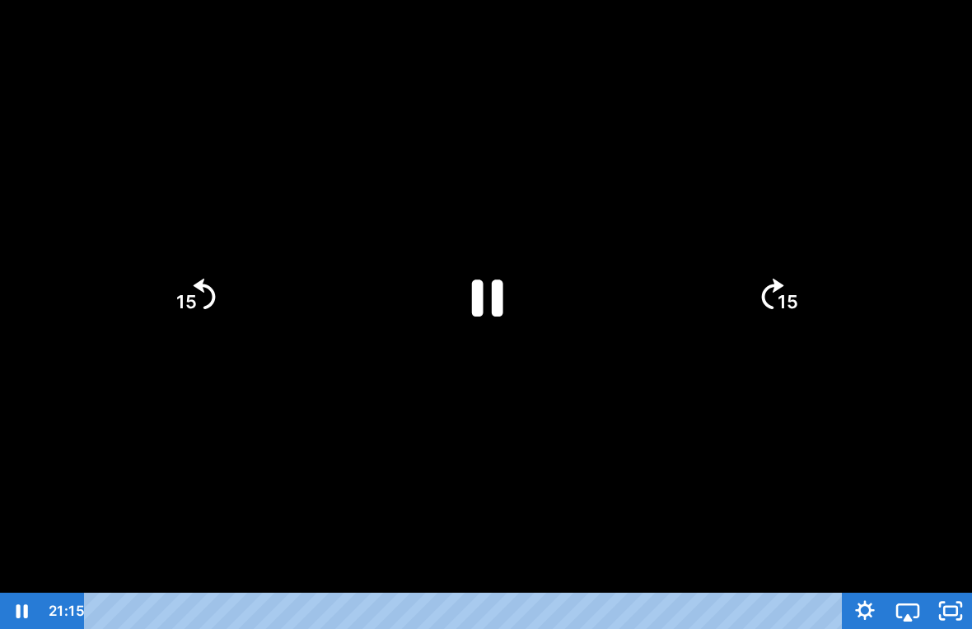
click at [516, 290] on icon "Pause" at bounding box center [486, 297] width 114 height 114
click at [658, 485] on div at bounding box center [486, 314] width 972 height 629
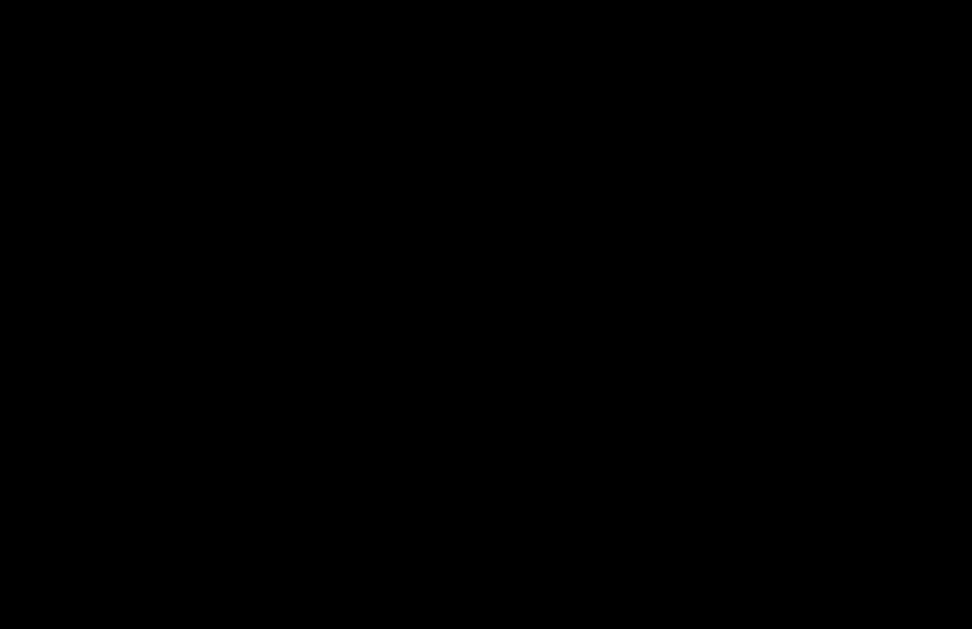
click at [613, 341] on div at bounding box center [486, 314] width 972 height 629
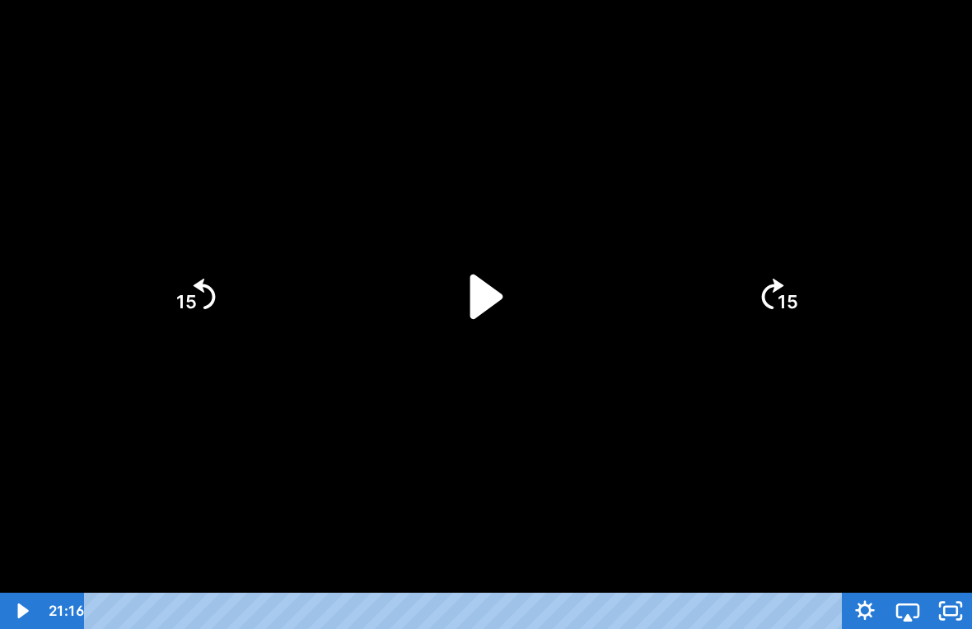
click at [501, 279] on icon "Play Video" at bounding box center [487, 296] width 128 height 128
click at [676, 470] on div at bounding box center [486, 314] width 972 height 629
click at [505, 308] on icon "Play Video" at bounding box center [486, 297] width 114 height 114
click at [639, 418] on div at bounding box center [486, 314] width 972 height 629
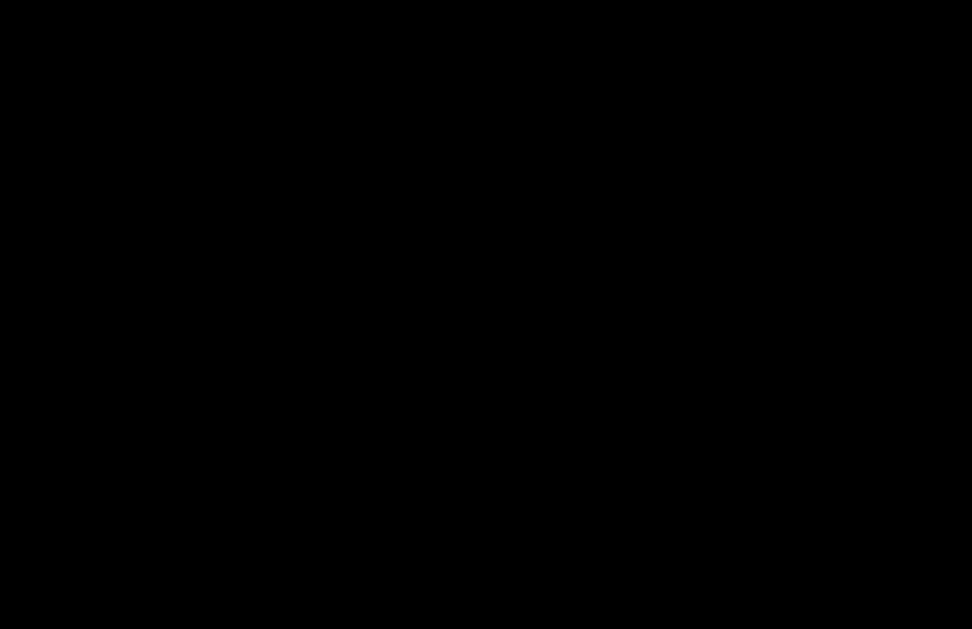
click at [540, 291] on div at bounding box center [486, 314] width 972 height 629
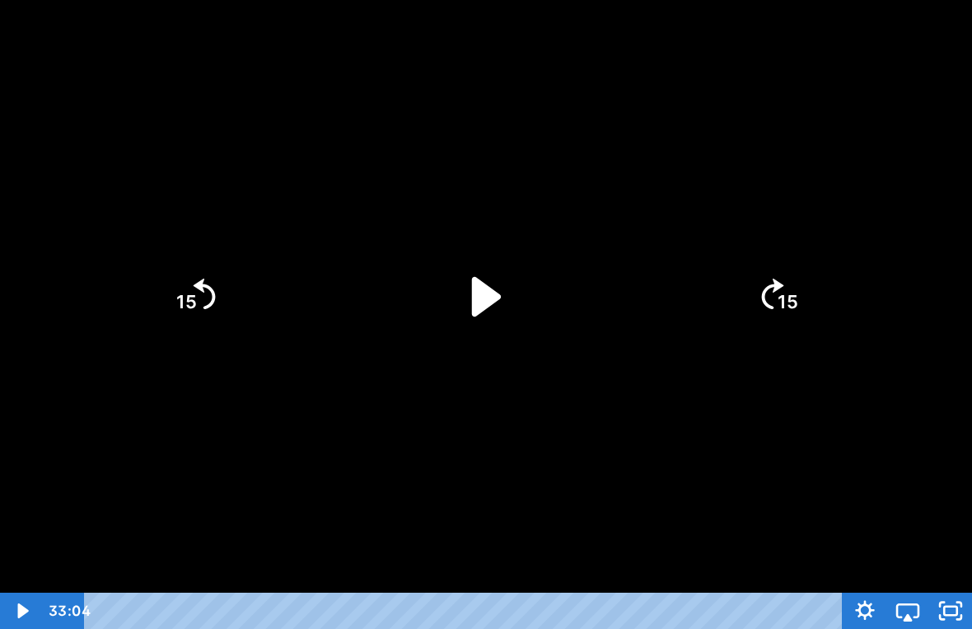
click at [959, 587] on icon "Unfullscreen" at bounding box center [959, 604] width 4 height 4
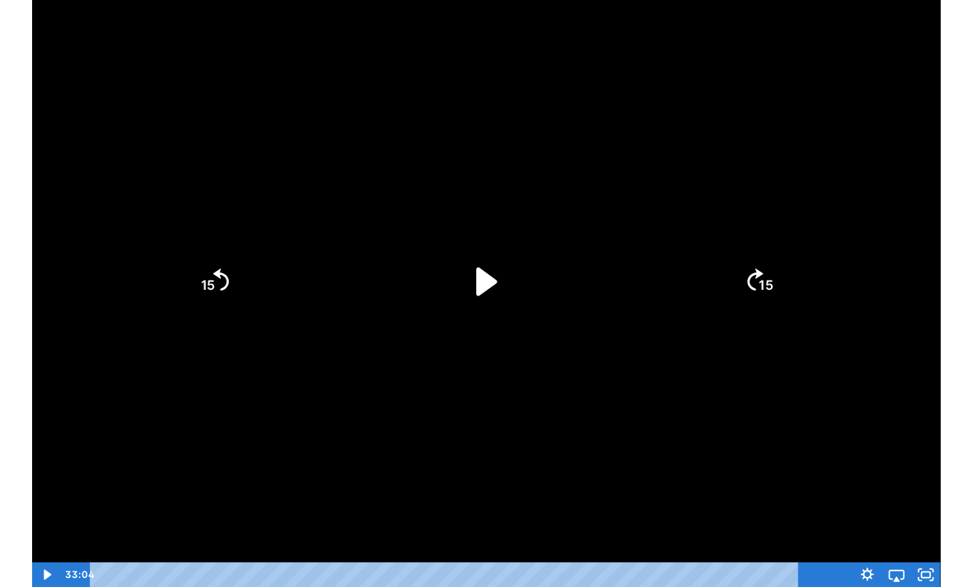
scroll to position [197, 0]
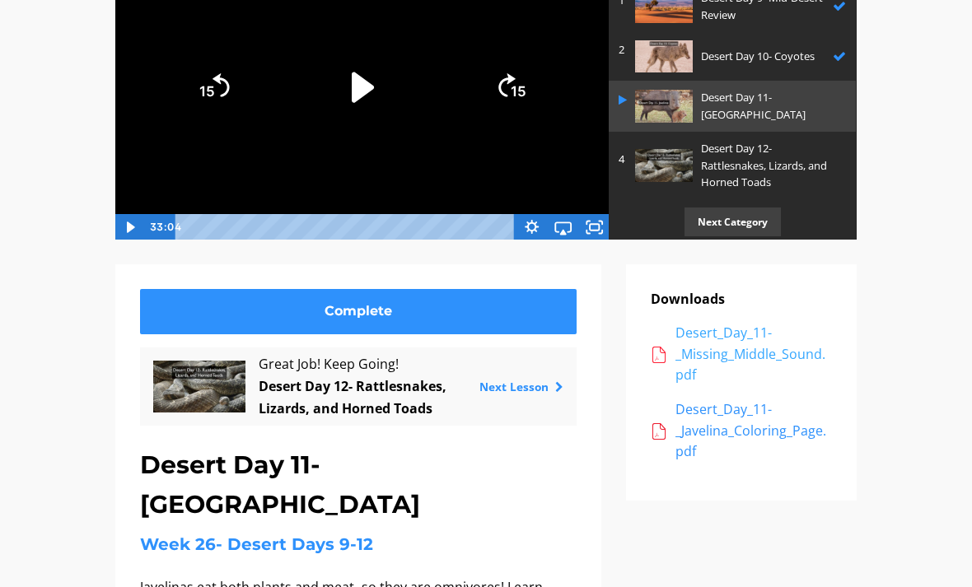
click at [727, 338] on div "Desert_Day_11-_Missing_Middle_Sound.pdf" at bounding box center [753, 354] width 157 height 63
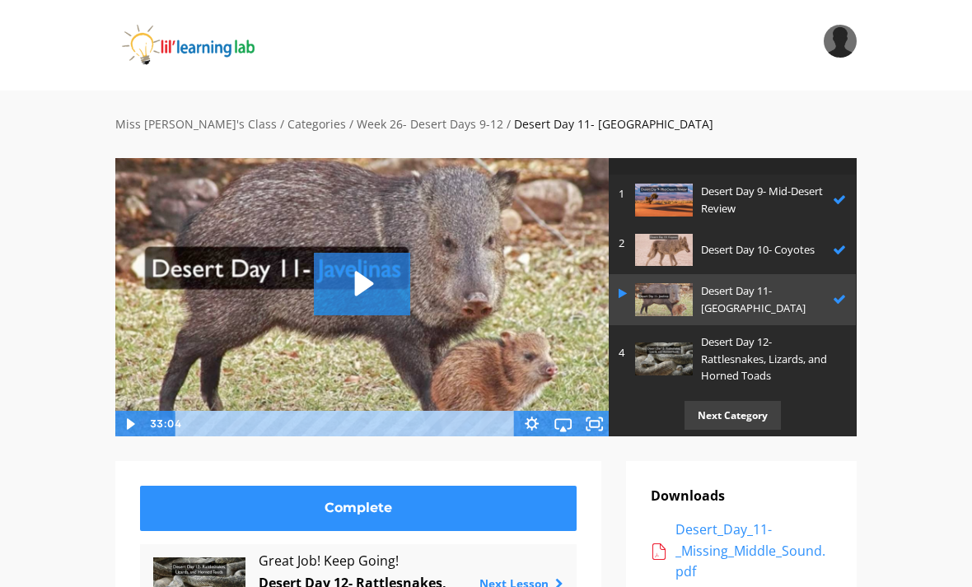
scroll to position [50, 0]
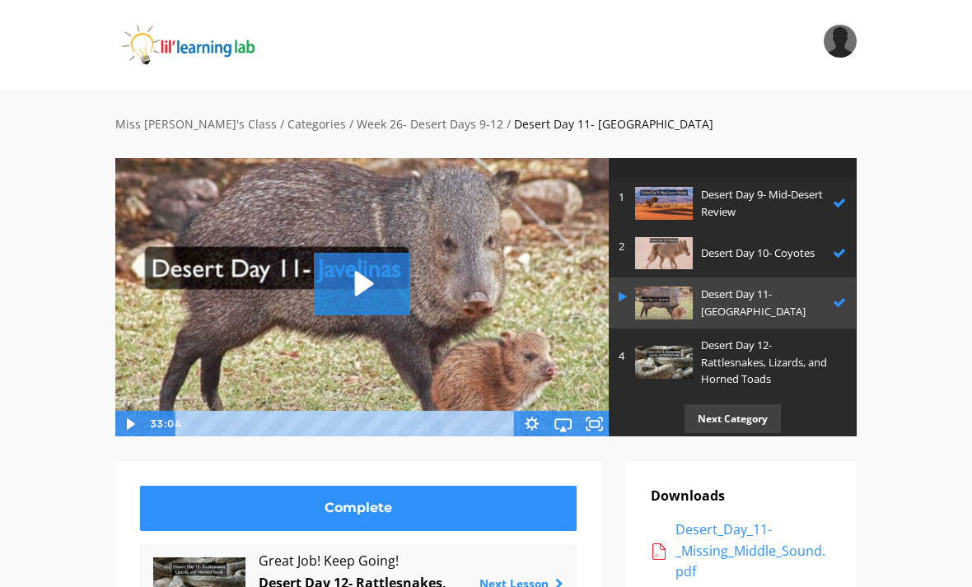
click at [717, 353] on p "Desert Day 12- Rattlesnakes, Lizards, and Horned Toads" at bounding box center [769, 362] width 137 height 51
click at [737, 348] on p "Desert Day 12- Rattlesnakes, Lizards, and Horned Toads" at bounding box center [769, 362] width 137 height 51
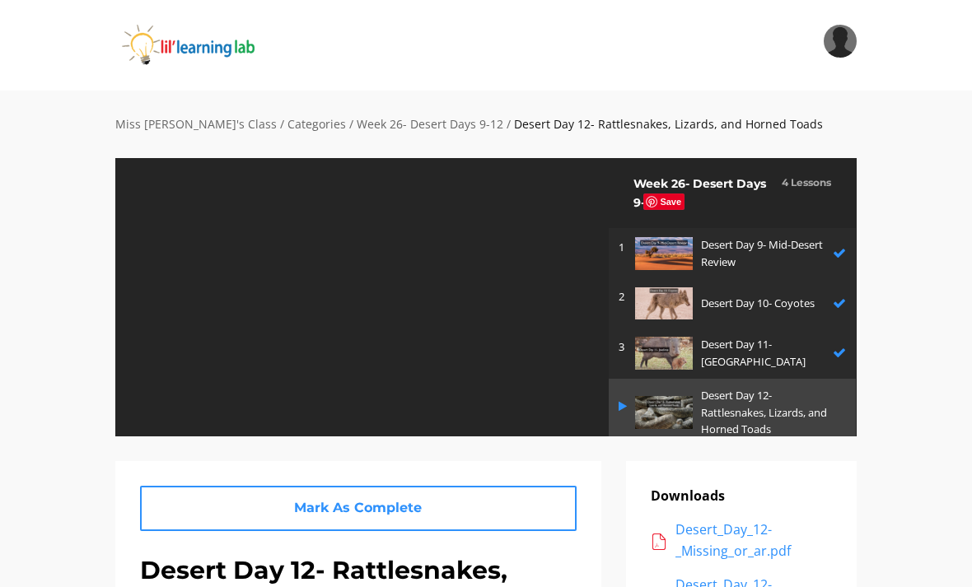
scroll to position [50, 0]
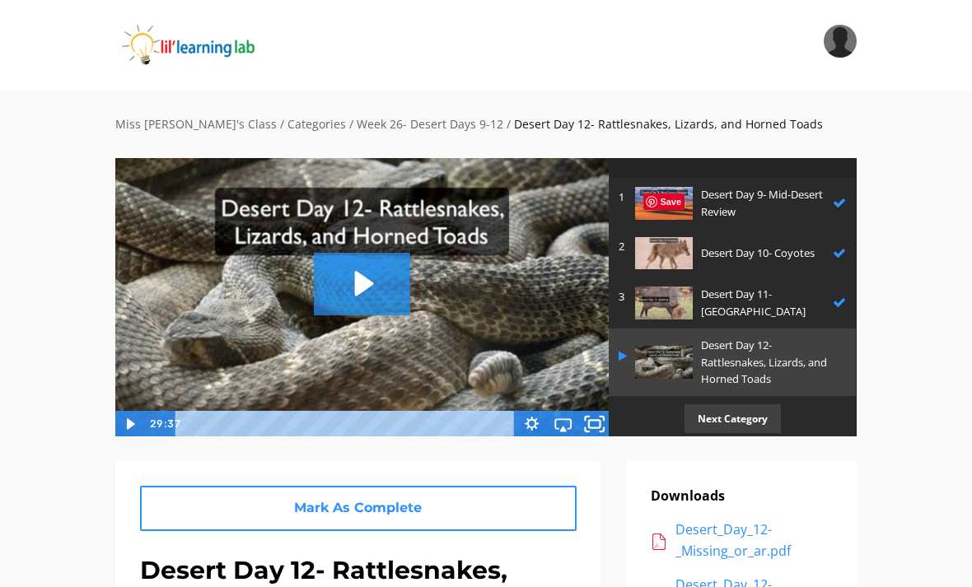
click at [600, 414] on icon "Fullscreen" at bounding box center [595, 423] width 38 height 31
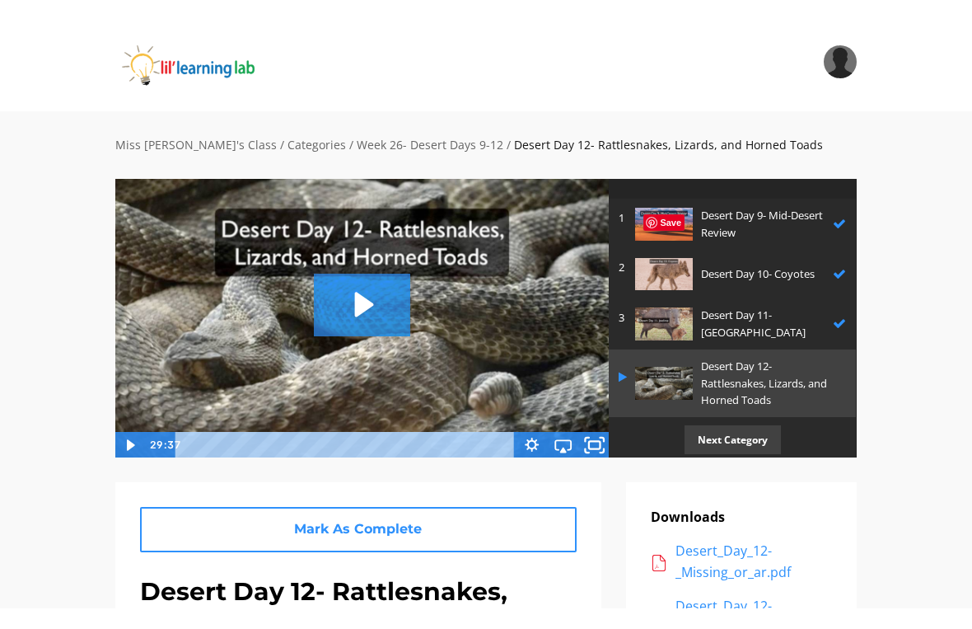
scroll to position [20, 0]
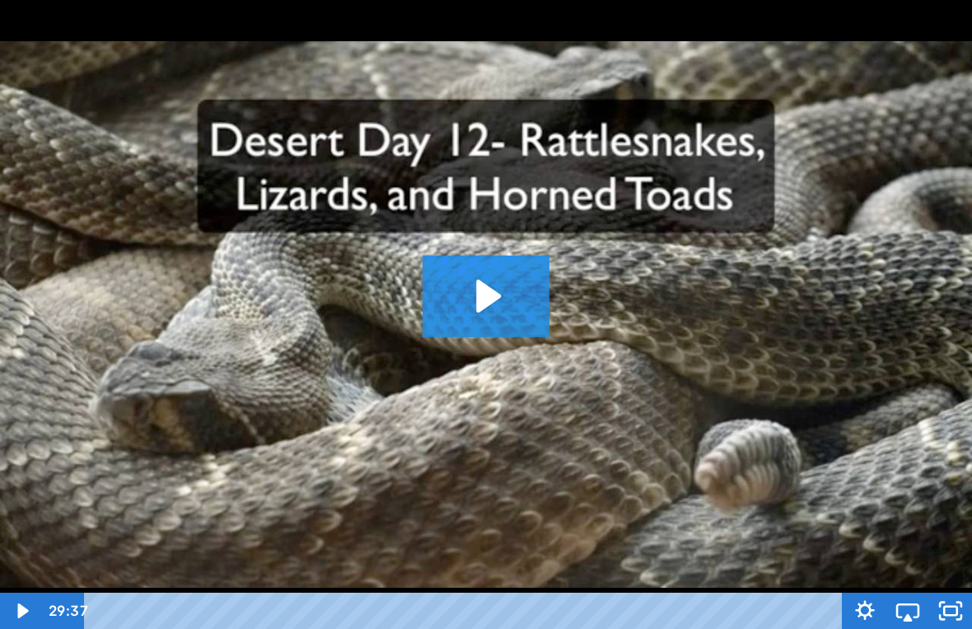
click at [506, 250] on img at bounding box center [486, 314] width 972 height 629
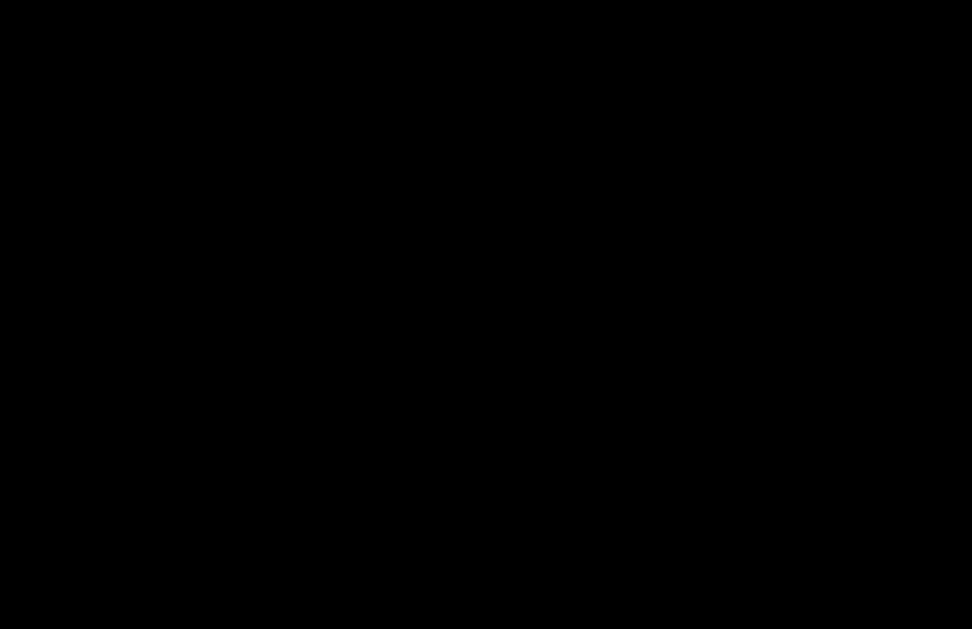
click at [514, 310] on div at bounding box center [486, 314] width 972 height 629
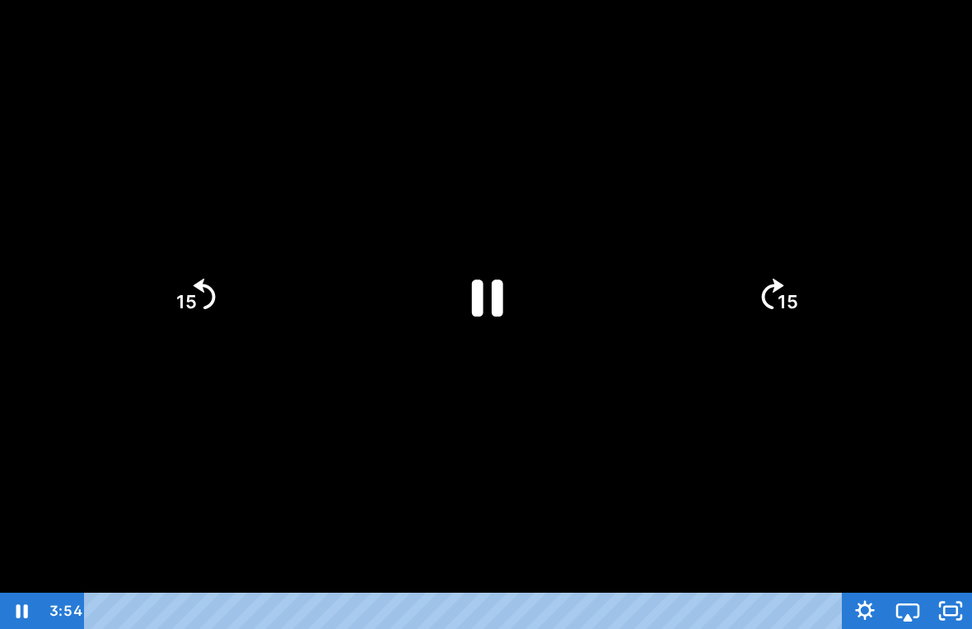
click at [460, 266] on icon "Pause" at bounding box center [486, 297] width 114 height 114
click at [367, 522] on div at bounding box center [486, 314] width 972 height 629
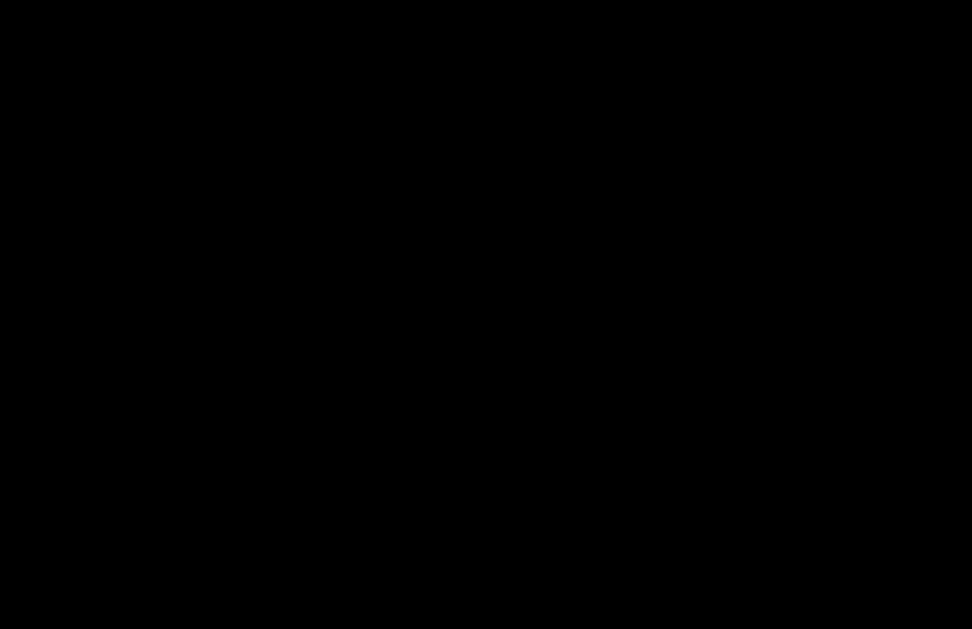
click at [468, 345] on div at bounding box center [486, 314] width 972 height 629
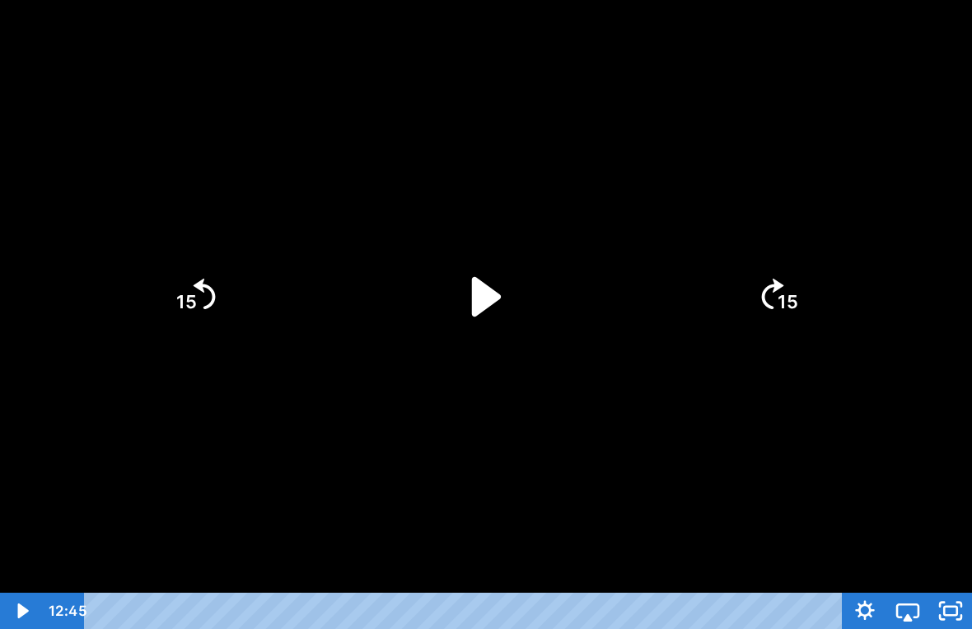
click at [479, 316] on icon "Play Video" at bounding box center [486, 297] width 114 height 114
click at [647, 409] on div at bounding box center [486, 314] width 972 height 629
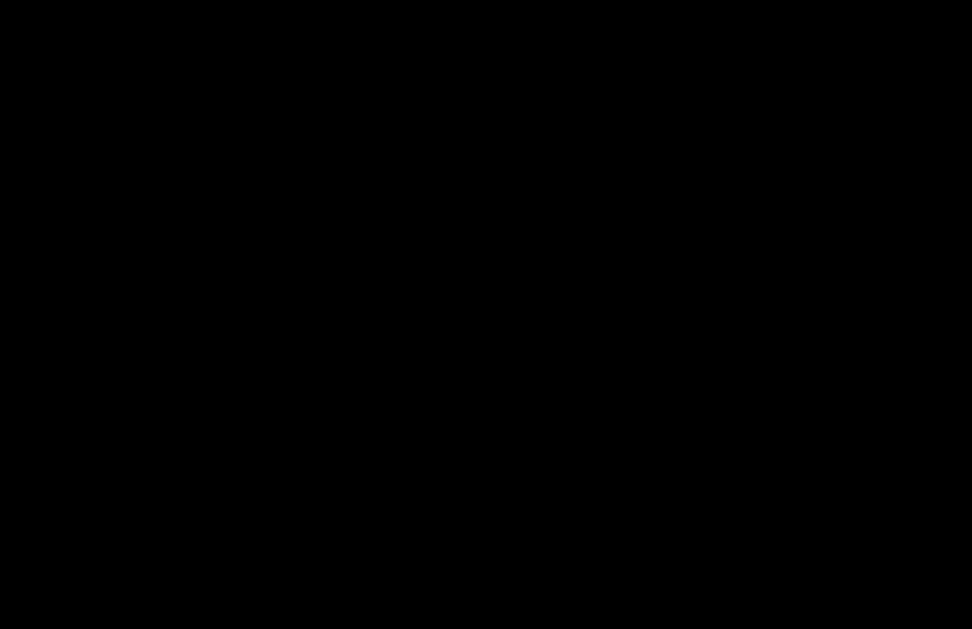
click at [523, 315] on div at bounding box center [486, 314] width 972 height 629
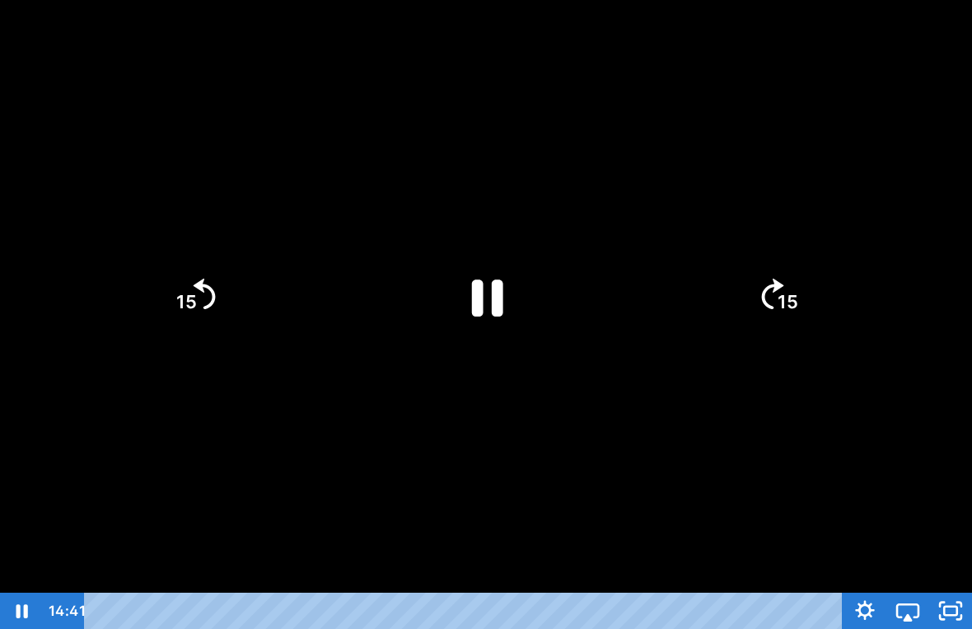
click at [504, 275] on icon "Pause" at bounding box center [486, 297] width 114 height 114
click at [624, 444] on div at bounding box center [486, 314] width 972 height 629
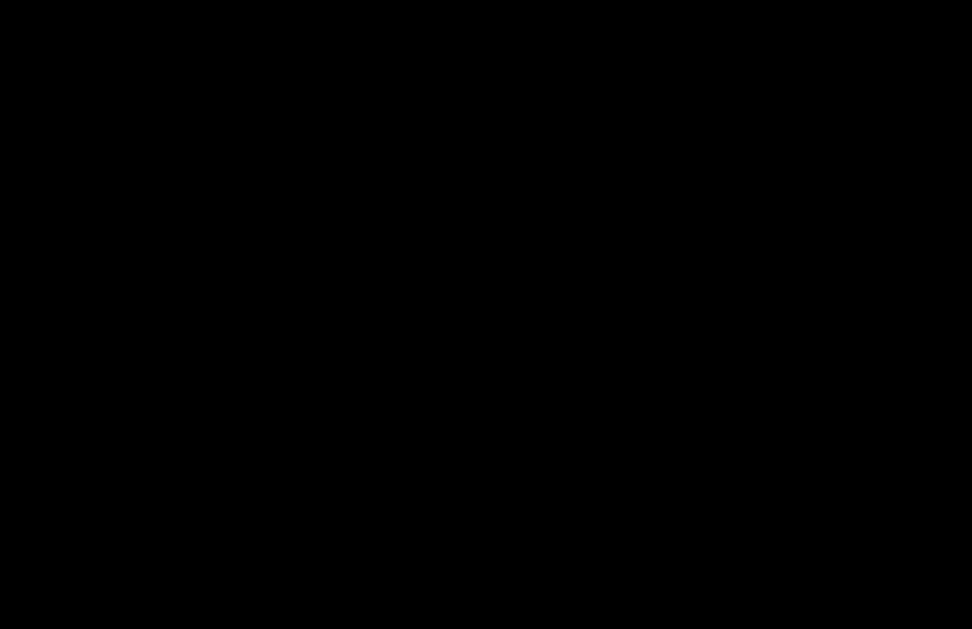
click at [502, 292] on div at bounding box center [486, 314] width 972 height 629
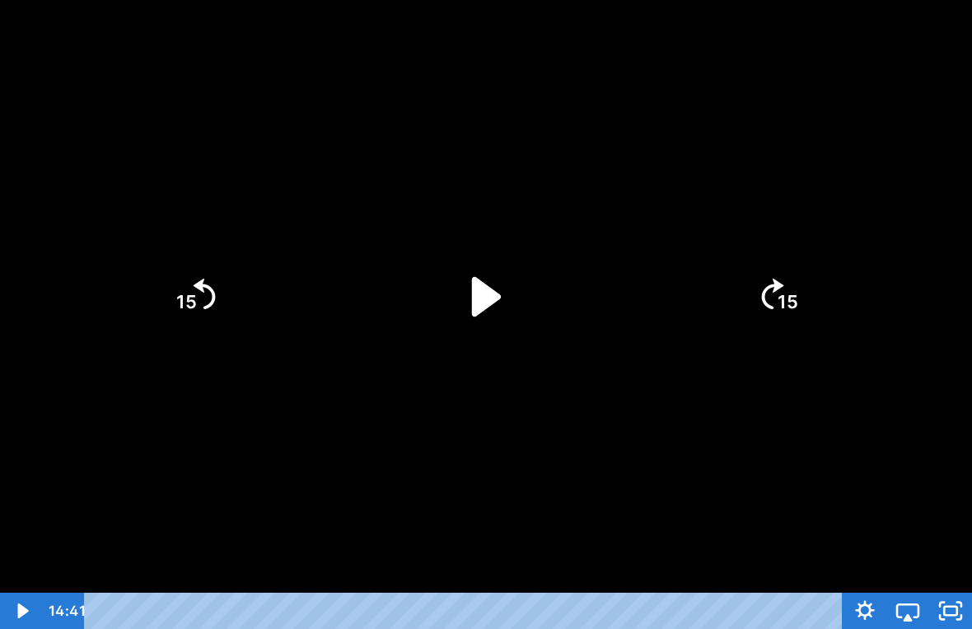
click at [503, 292] on icon "Play Video" at bounding box center [486, 297] width 114 height 114
click at [657, 470] on div at bounding box center [486, 314] width 972 height 629
click at [466, 279] on icon "Play Video" at bounding box center [486, 297] width 114 height 114
click at [587, 410] on div at bounding box center [486, 314] width 972 height 629
click at [470, 264] on icon "Play Video" at bounding box center [486, 297] width 114 height 114
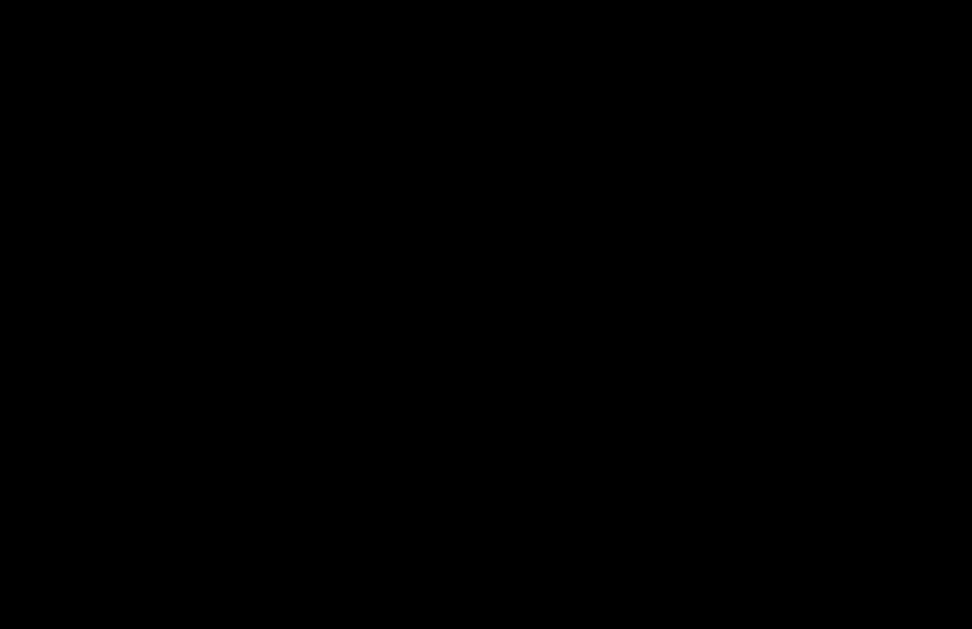
click at [427, 526] on div at bounding box center [486, 314] width 972 height 629
click at [437, 315] on div at bounding box center [486, 314] width 972 height 629
click at [748, 274] on div at bounding box center [486, 314] width 972 height 629
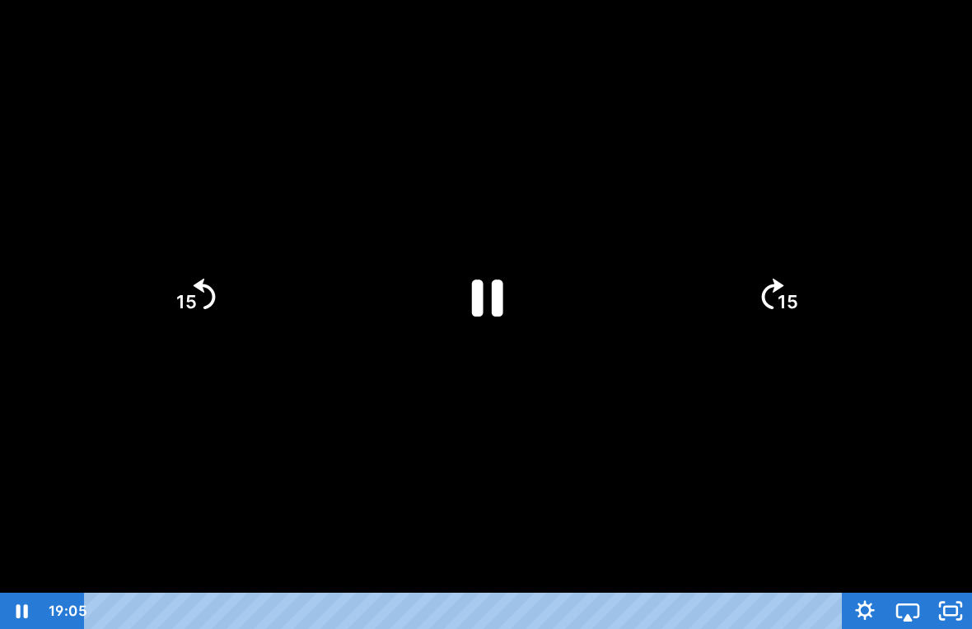
click at [757, 276] on icon "15" at bounding box center [777, 295] width 79 height 79
click at [757, 276] on div "15 15" at bounding box center [486, 296] width 972 height 592
click at [757, 276] on icon "15" at bounding box center [777, 295] width 79 height 79
click at [603, 233] on div at bounding box center [486, 314] width 972 height 629
click at [400, 478] on div at bounding box center [486, 314] width 972 height 629
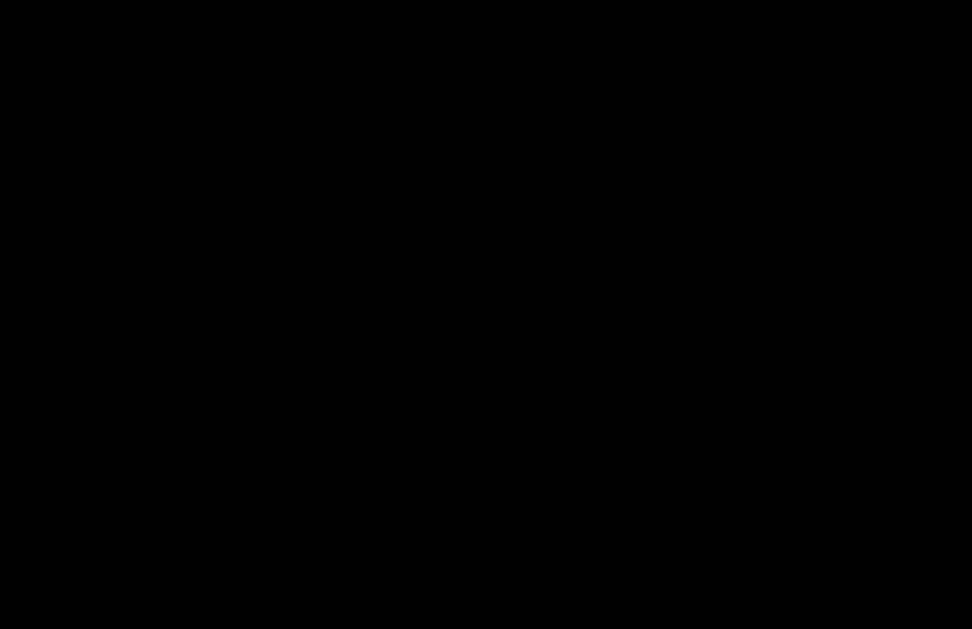
click at [75, 353] on div at bounding box center [486, 314] width 972 height 629
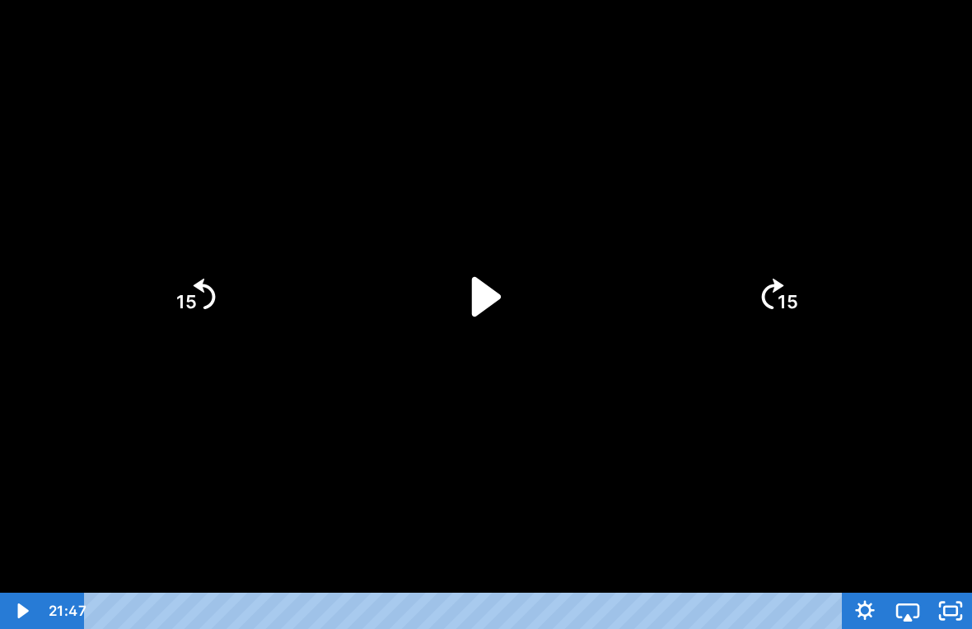
click at [150, 400] on div at bounding box center [486, 314] width 972 height 629
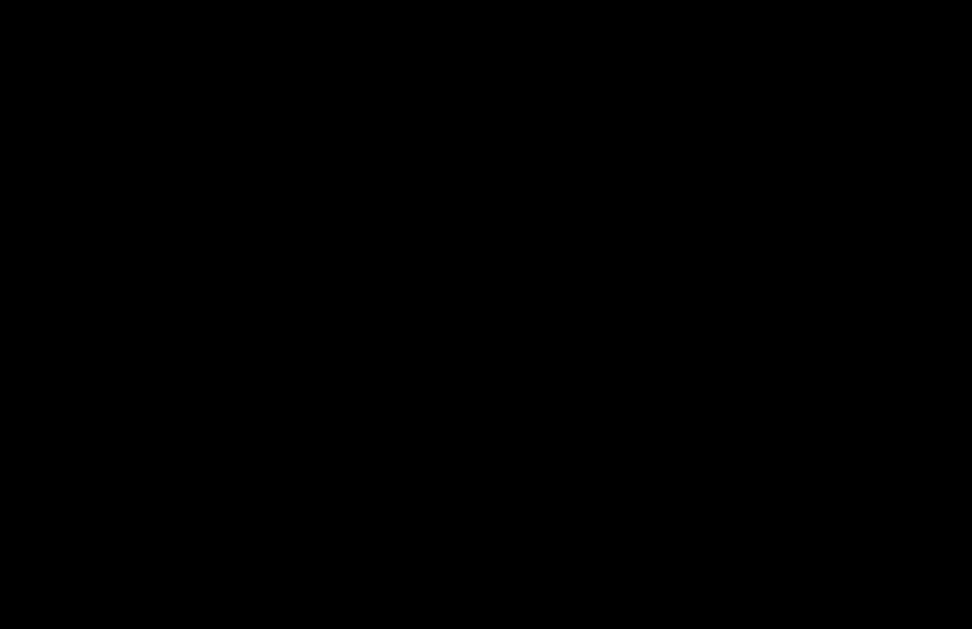
click at [20, 337] on div at bounding box center [486, 314] width 972 height 629
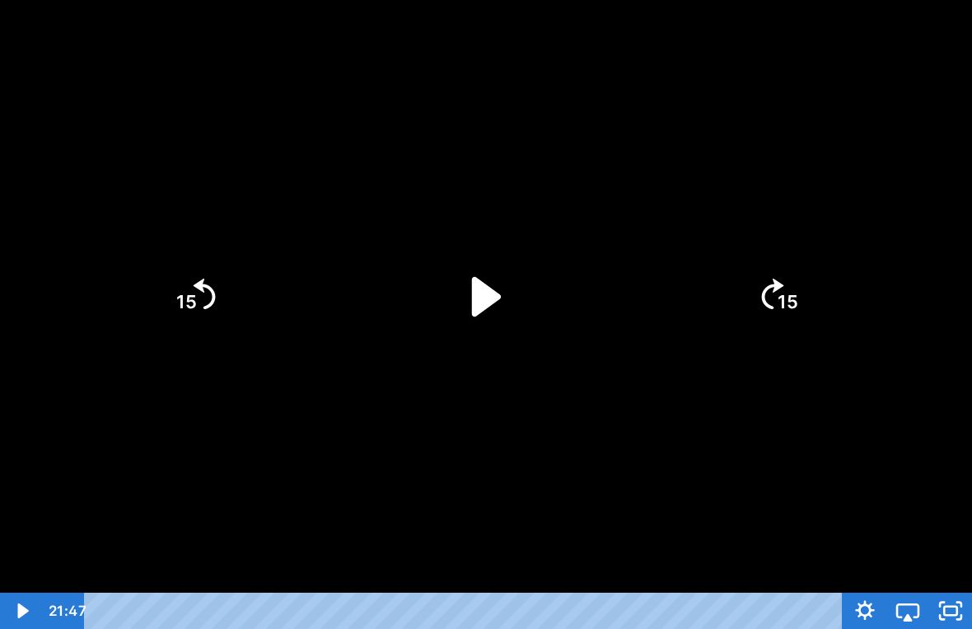
click at [232, 498] on div at bounding box center [486, 314] width 972 height 629
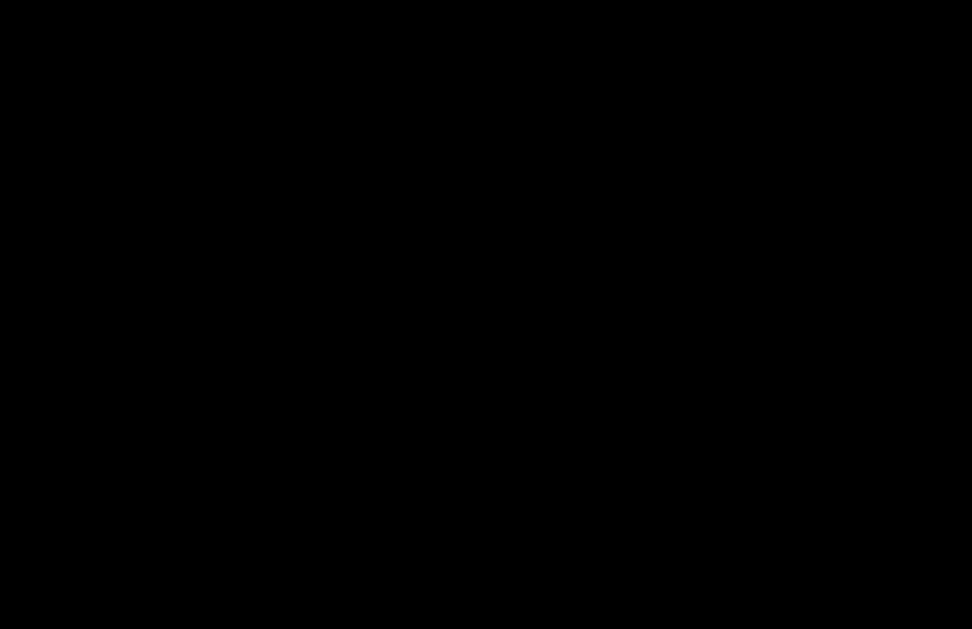
click at [86, 340] on div at bounding box center [486, 314] width 972 height 629
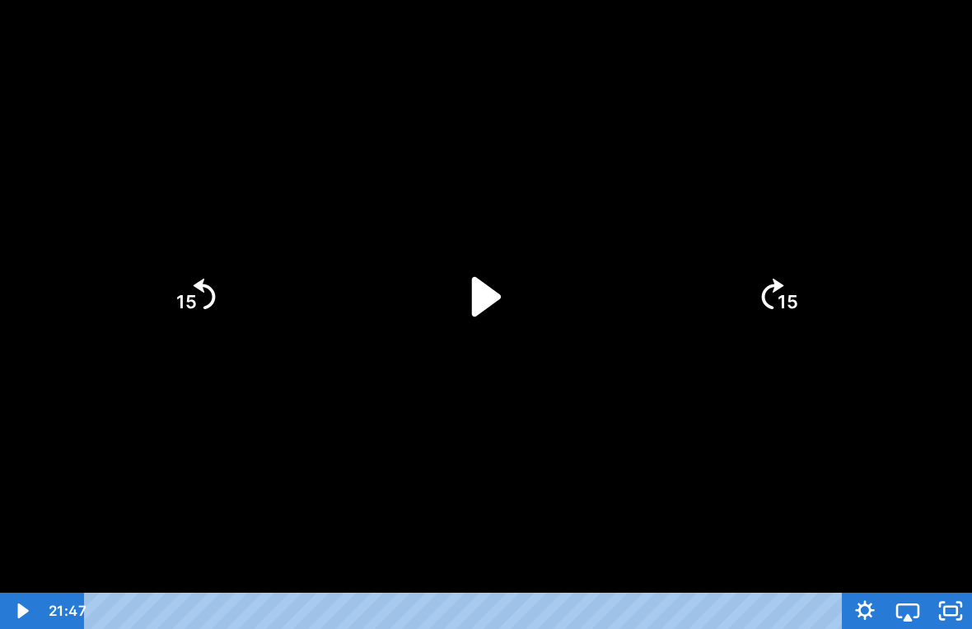
click at [773, 422] on div at bounding box center [486, 314] width 972 height 629
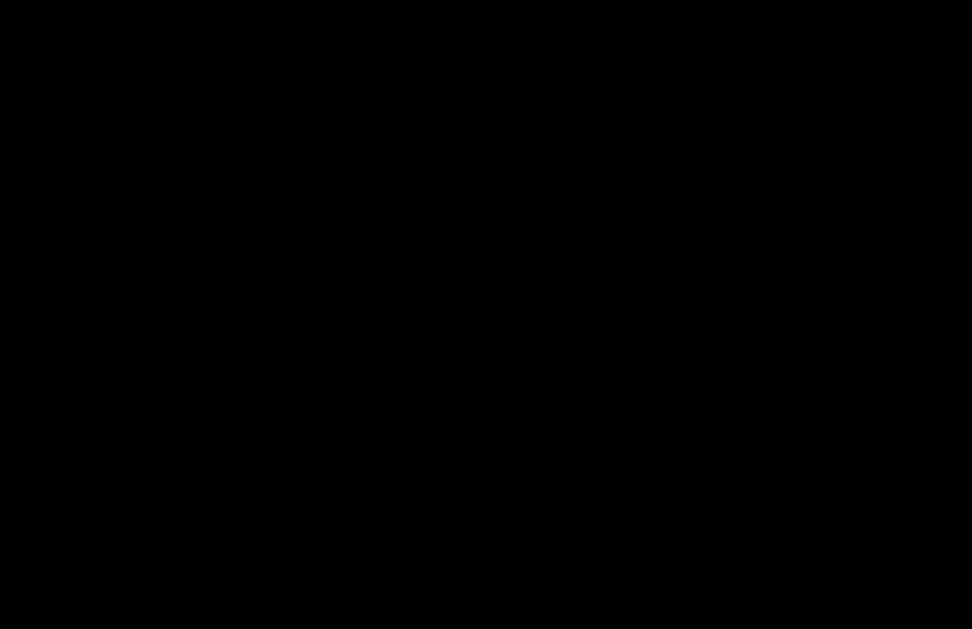
click at [516, 384] on div at bounding box center [486, 314] width 972 height 629
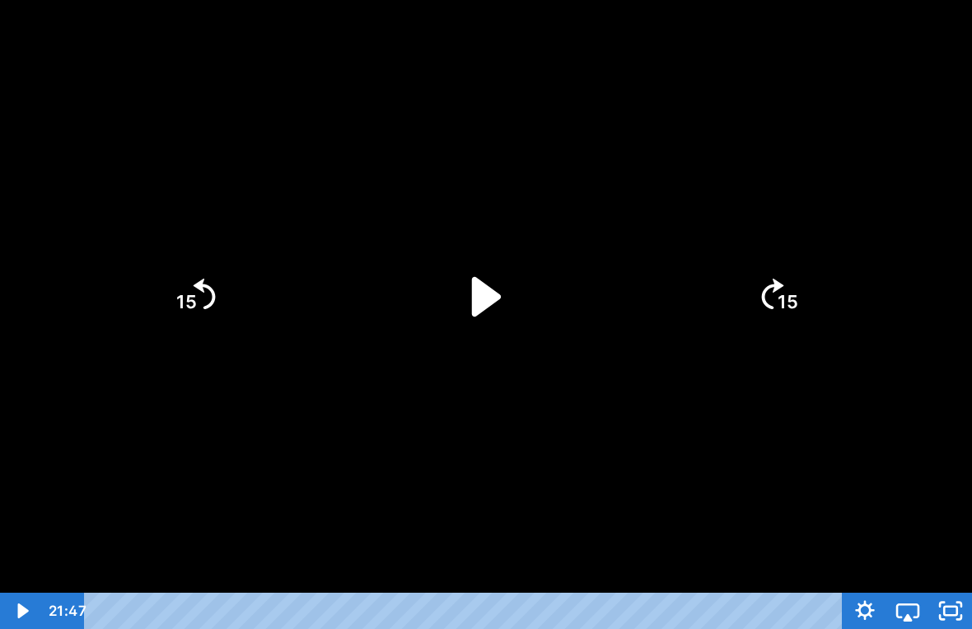
click at [485, 295] on icon "Play Video" at bounding box center [486, 296] width 29 height 40
click at [544, 450] on div at bounding box center [486, 314] width 972 height 629
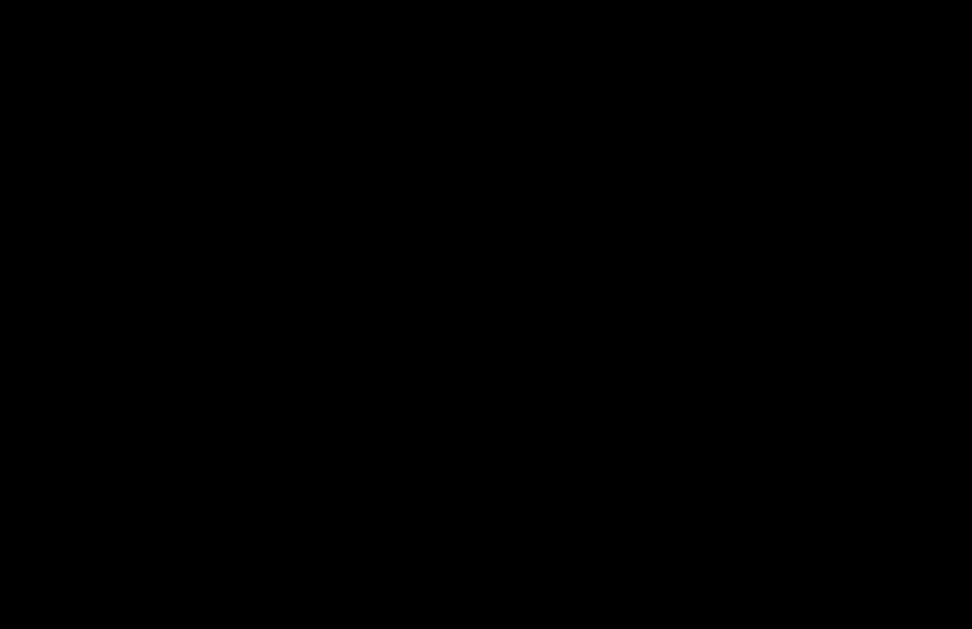
click at [501, 398] on div at bounding box center [486, 314] width 972 height 629
click at [879, 438] on div at bounding box center [486, 314] width 972 height 629
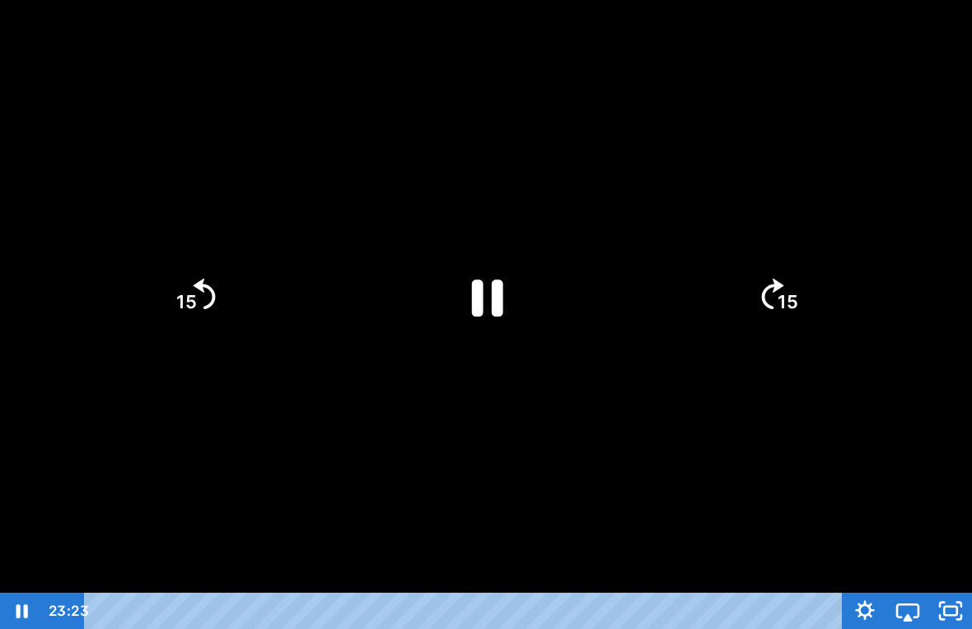
click at [879, 423] on div at bounding box center [486, 314] width 972 height 629
click at [503, 287] on icon "Play Video" at bounding box center [486, 297] width 114 height 114
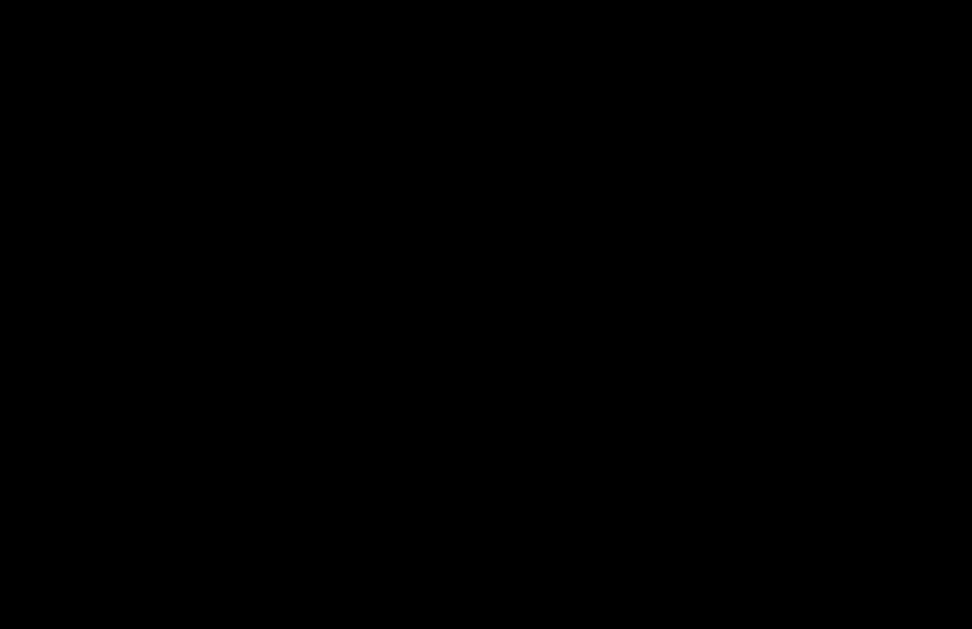
click at [568, 235] on div at bounding box center [486, 314] width 972 height 629
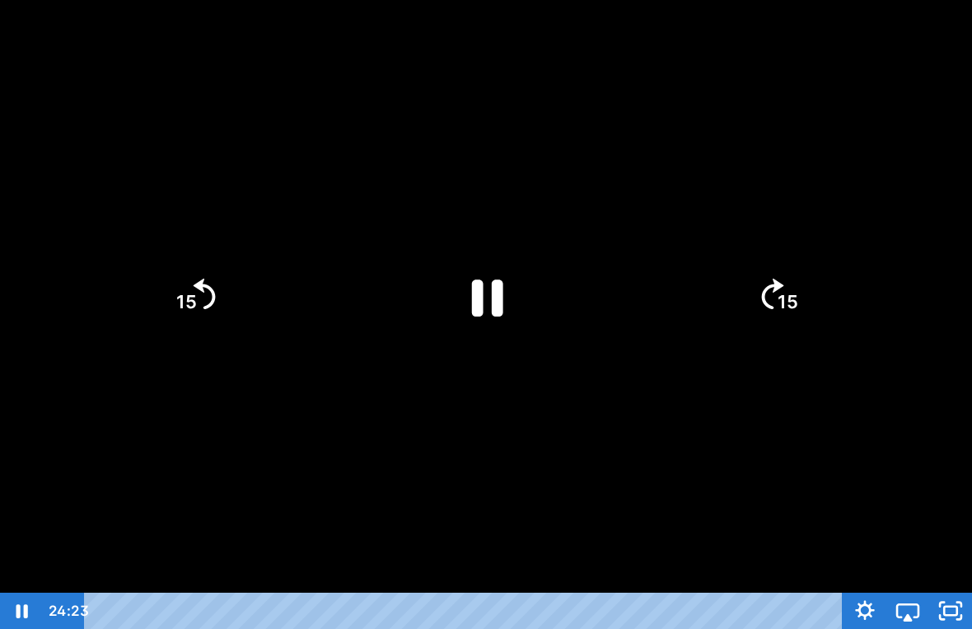
click at [495, 292] on icon "Pause" at bounding box center [487, 297] width 31 height 37
click at [497, 287] on icon "Play Video" at bounding box center [487, 296] width 128 height 128
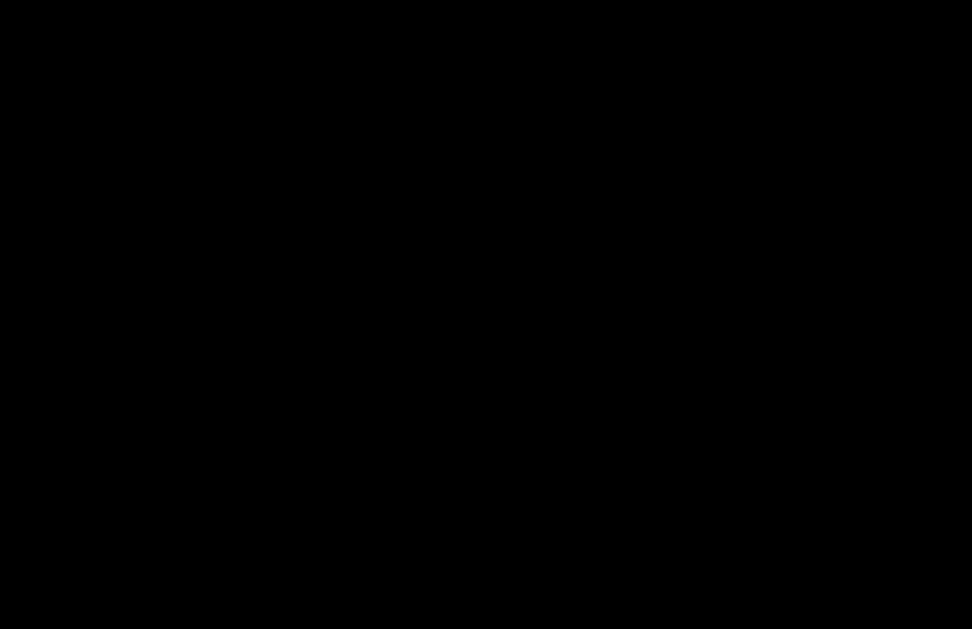
click at [522, 317] on div at bounding box center [486, 314] width 972 height 629
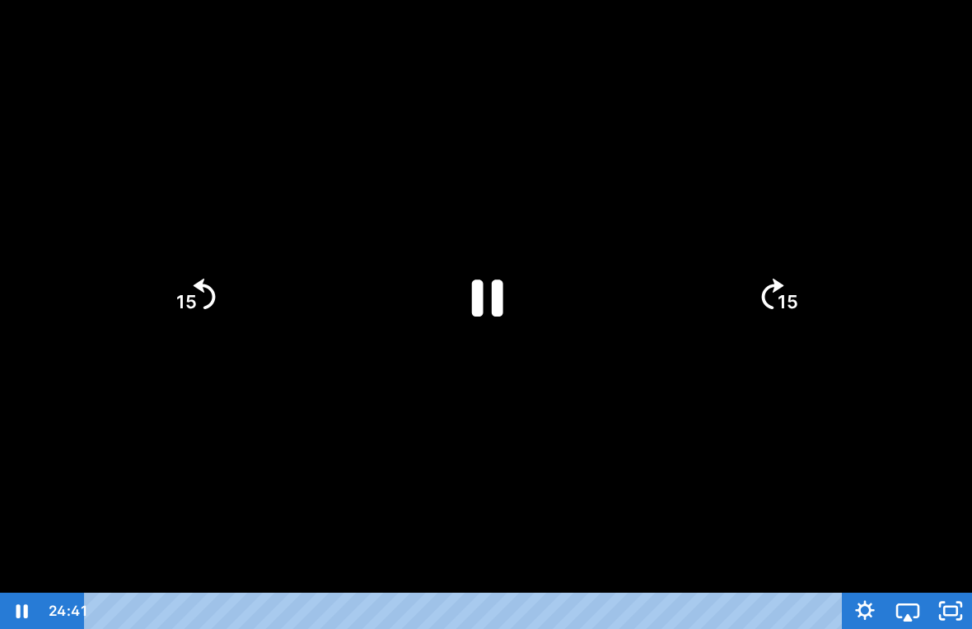
click at [474, 309] on icon "Pause" at bounding box center [487, 297] width 31 height 37
click at [791, 502] on div at bounding box center [486, 314] width 972 height 629
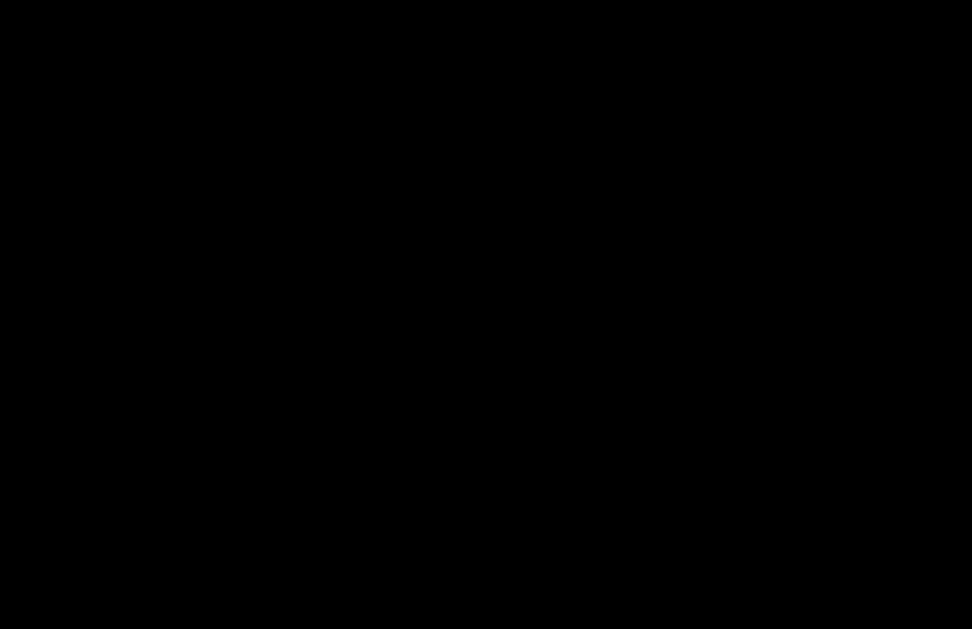
click at [496, 280] on div at bounding box center [486, 314] width 972 height 629
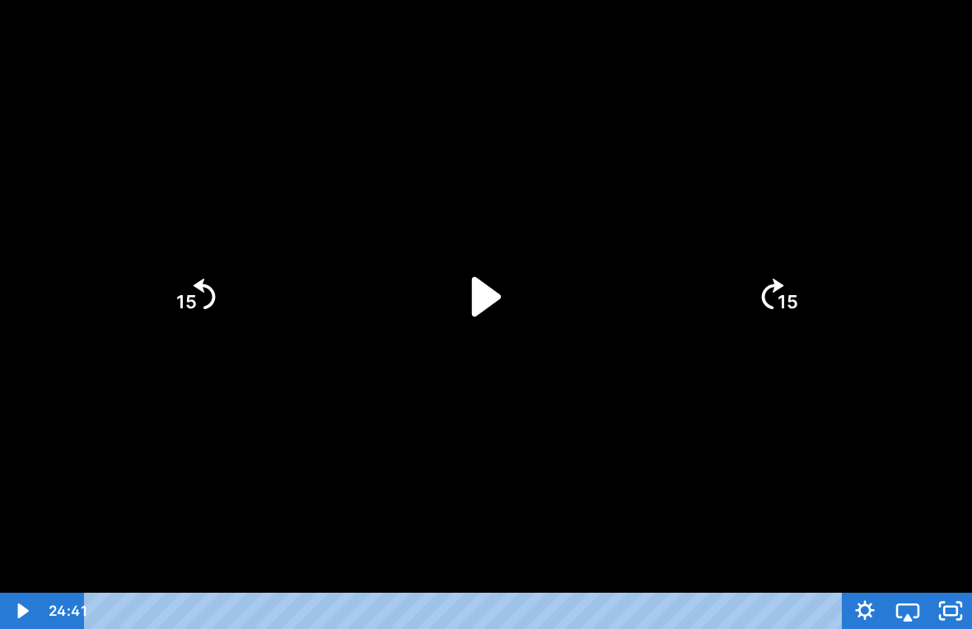
click at [483, 324] on icon "Play Video" at bounding box center [486, 297] width 114 height 114
click at [610, 368] on div at bounding box center [486, 314] width 972 height 629
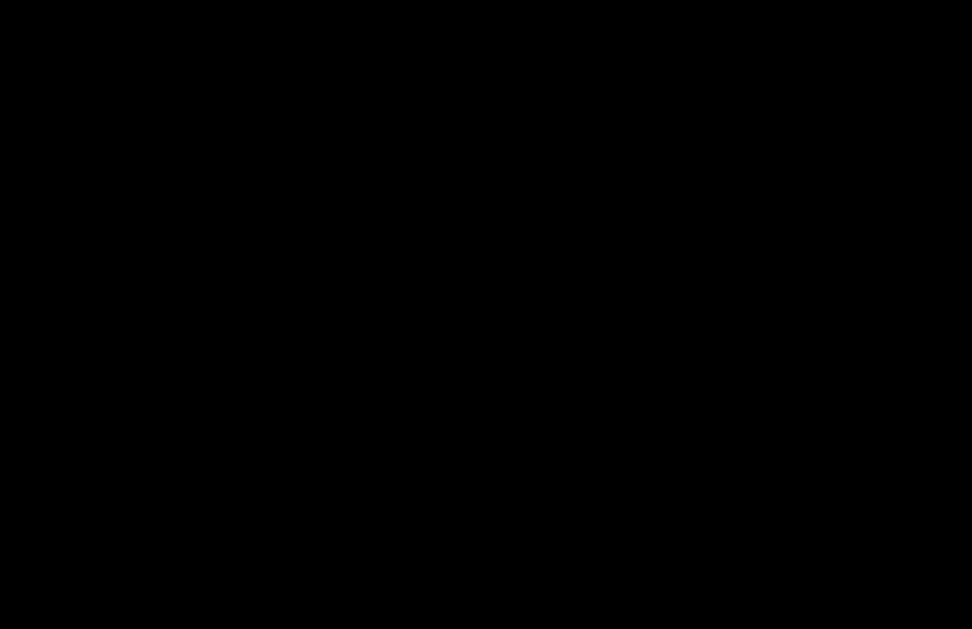
click at [481, 269] on div at bounding box center [486, 314] width 972 height 629
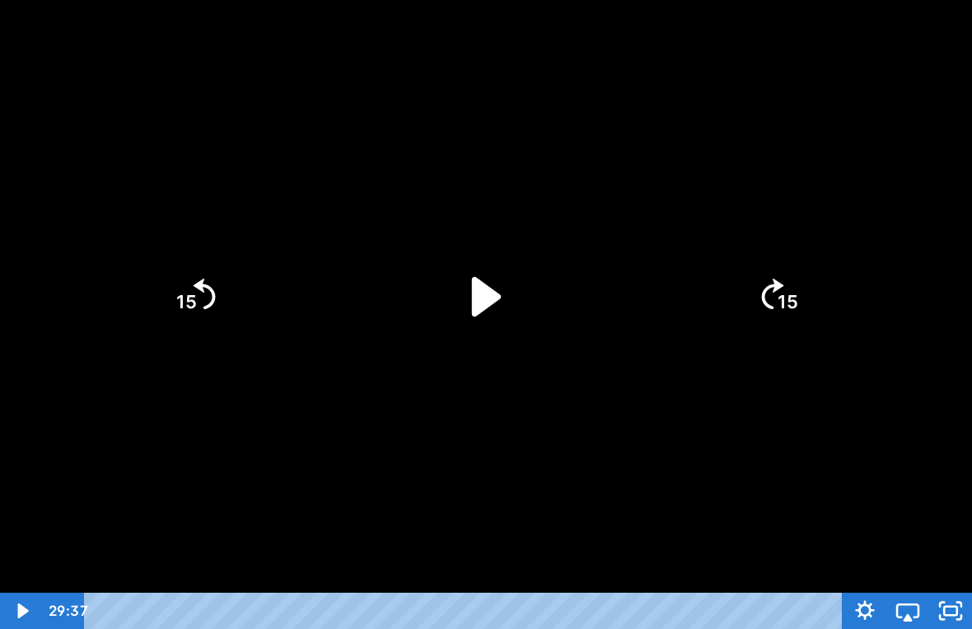
click at [965, 587] on icon "Unfullscreen" at bounding box center [950, 610] width 43 height 36
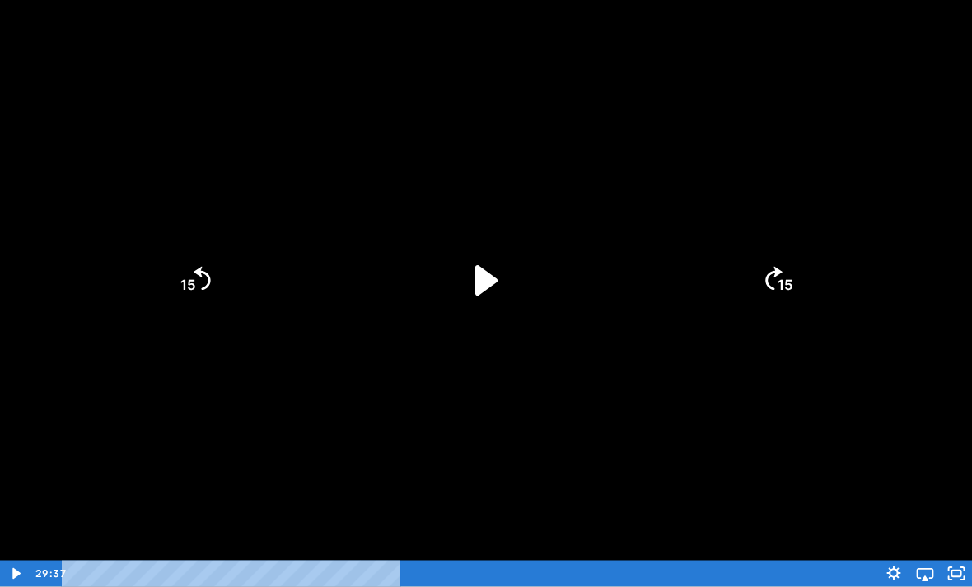
scroll to position [40, 0]
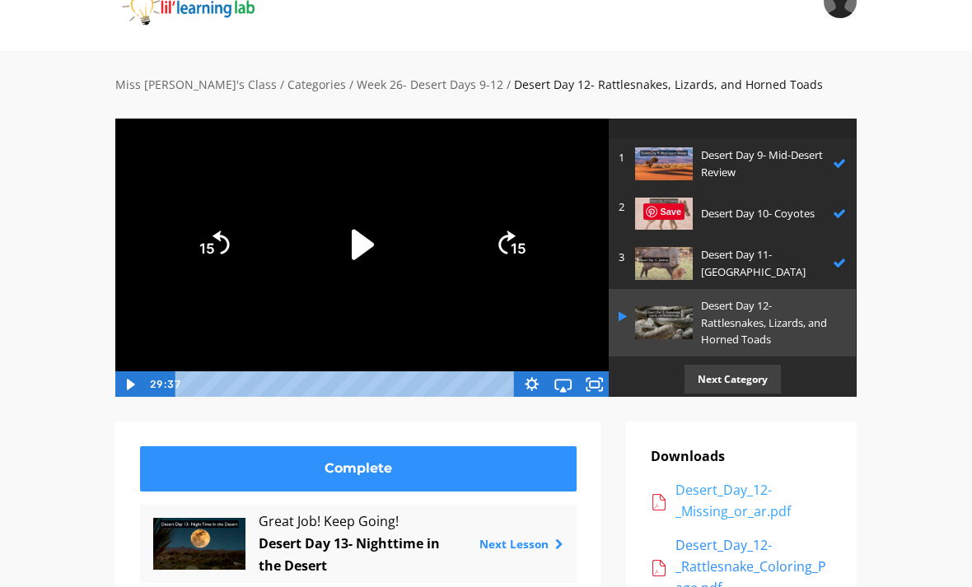
click at [761, 488] on div "Desert_Day_12-_Missing_or_ar.pdf" at bounding box center [753, 501] width 157 height 42
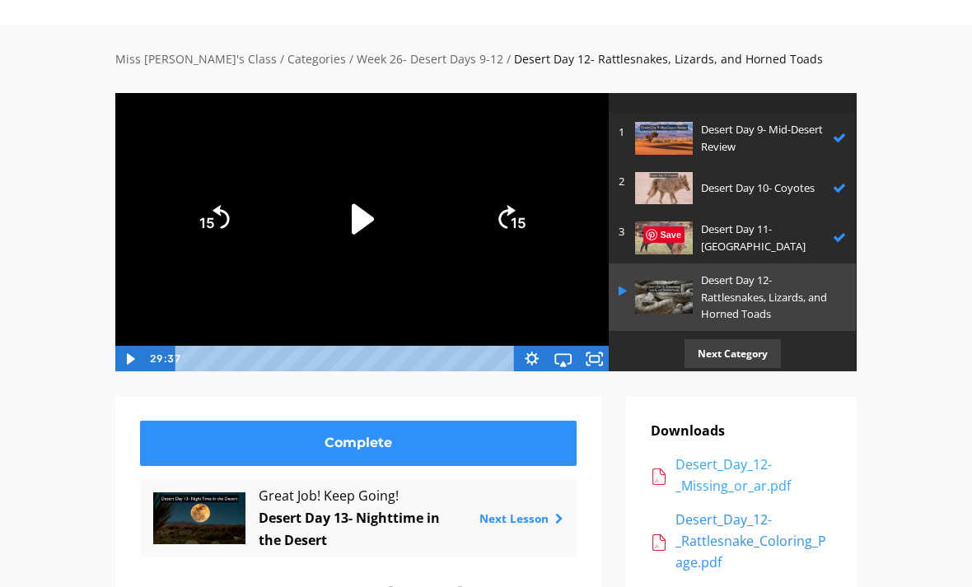
scroll to position [92, 0]
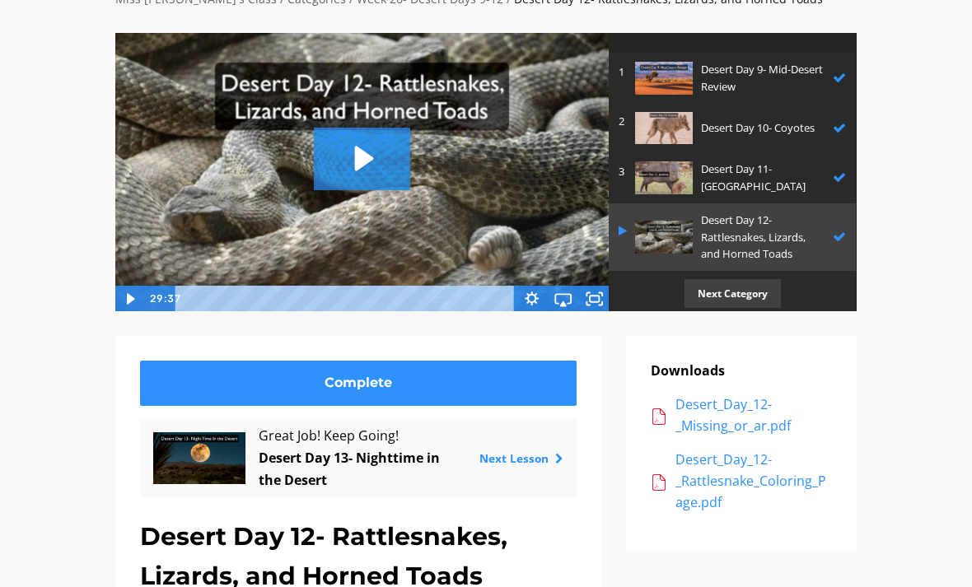
scroll to position [125, 0]
